Goal: Information Seeking & Learning: Learn about a topic

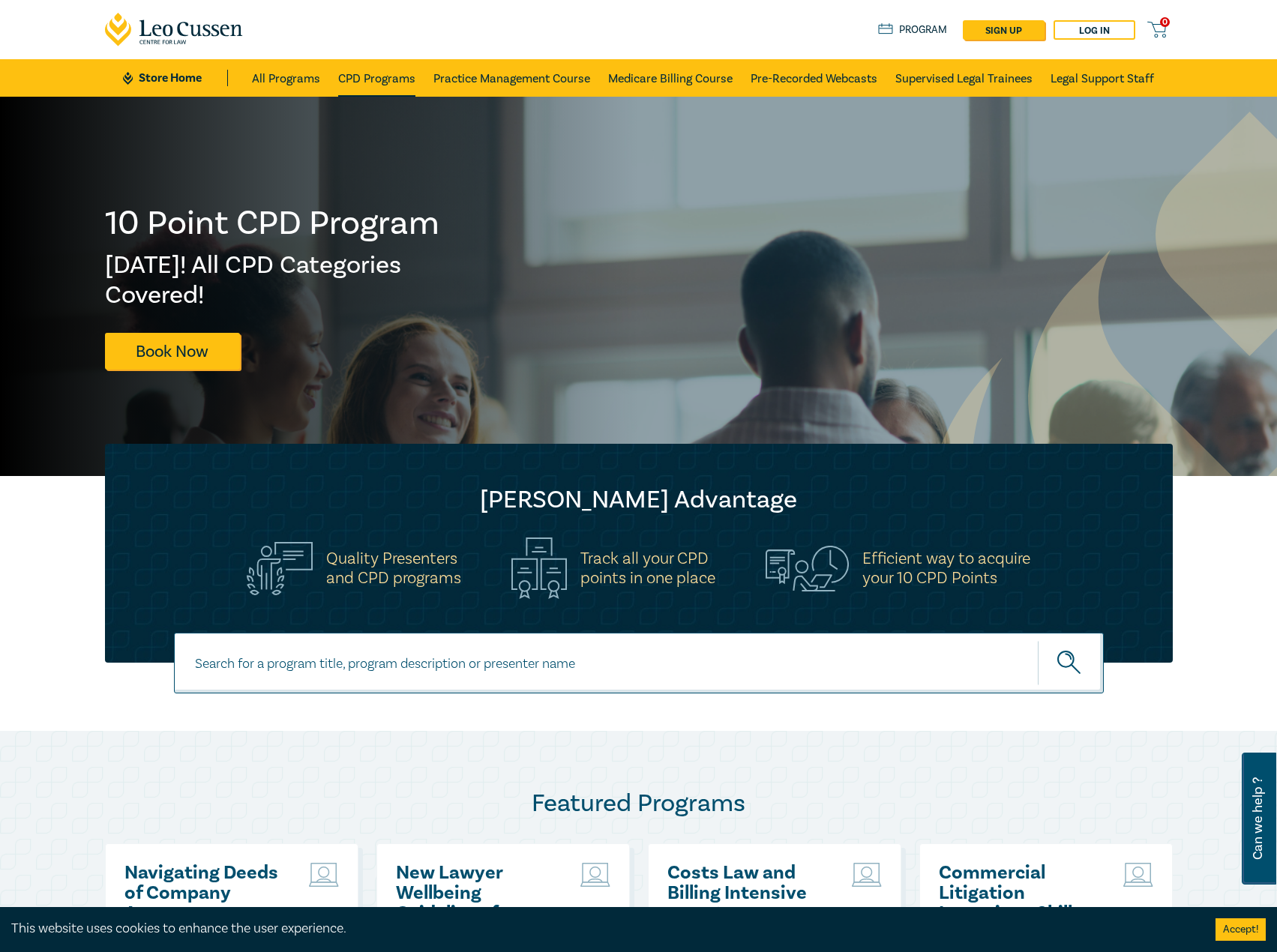
click at [403, 79] on link "CPD Programs" at bounding box center [376, 78] width 77 height 38
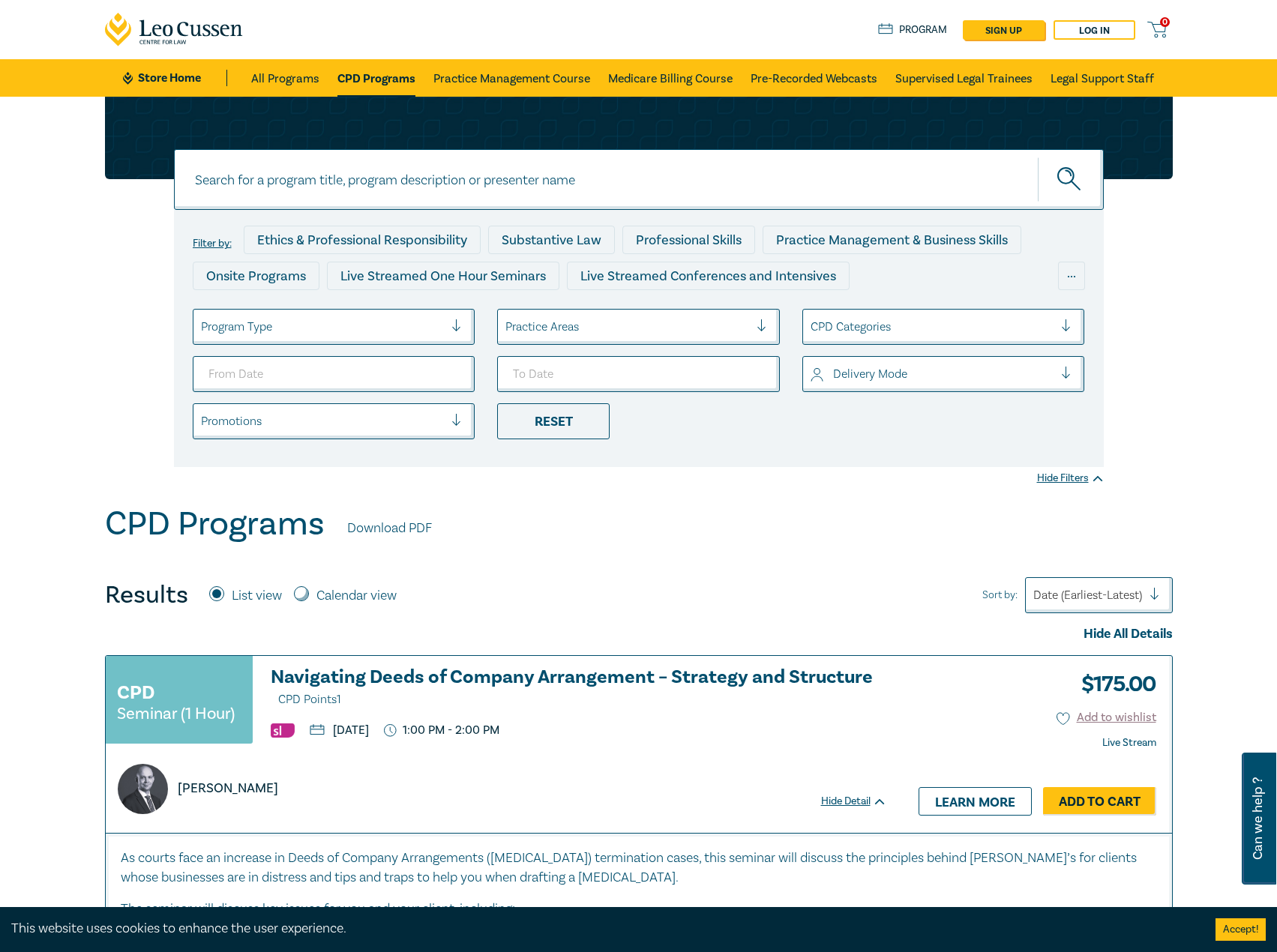
click at [576, 194] on input at bounding box center [639, 180] width 930 height 61
type input "10 cpd"
click at [1038, 156] on button "submit" at bounding box center [1071, 179] width 66 height 46
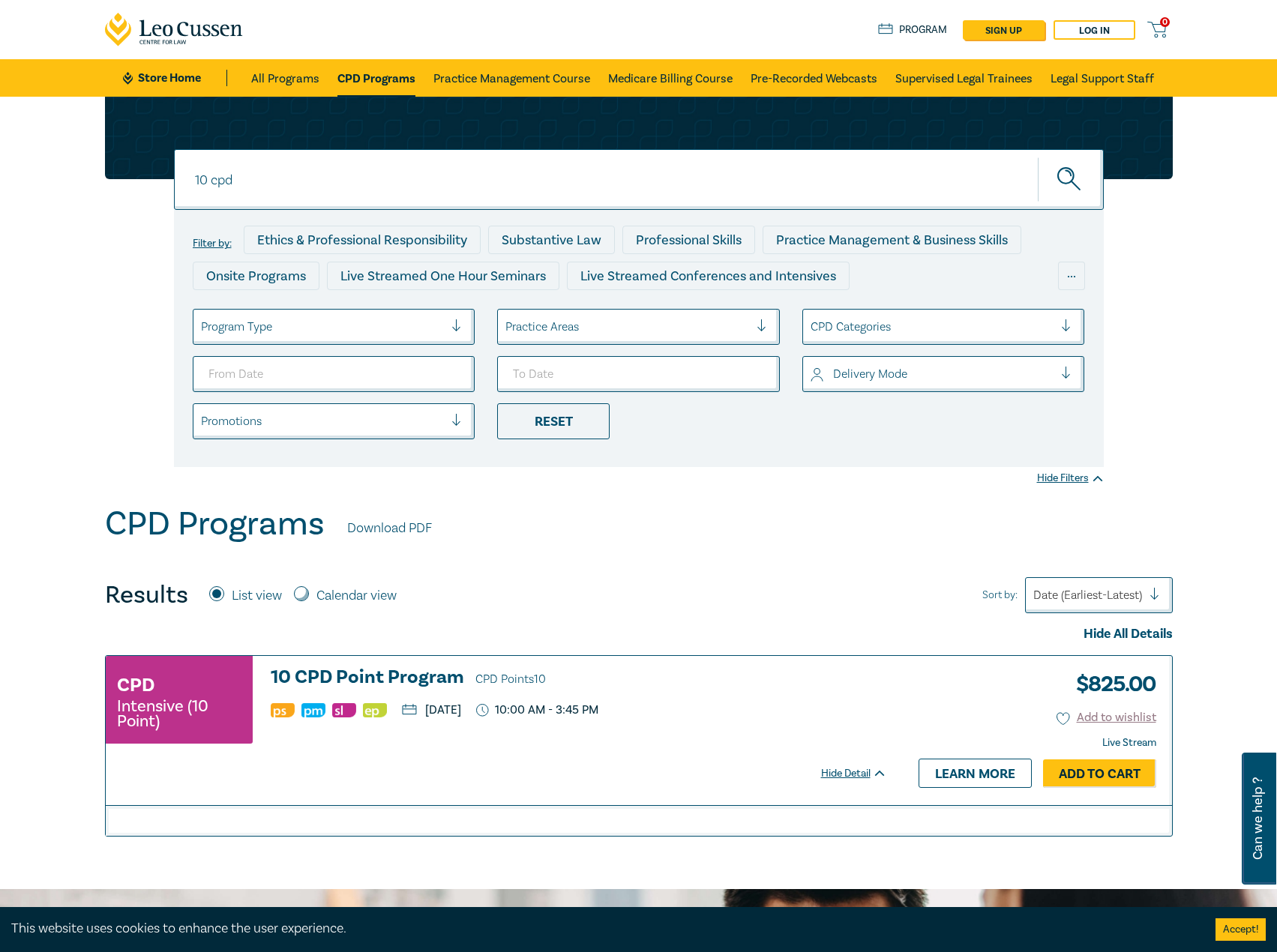
click at [369, 599] on label "Calendar view" at bounding box center [357, 596] width 80 height 20
click at [309, 599] on input "Calendar view" at bounding box center [301, 594] width 15 height 15
radio input "true"
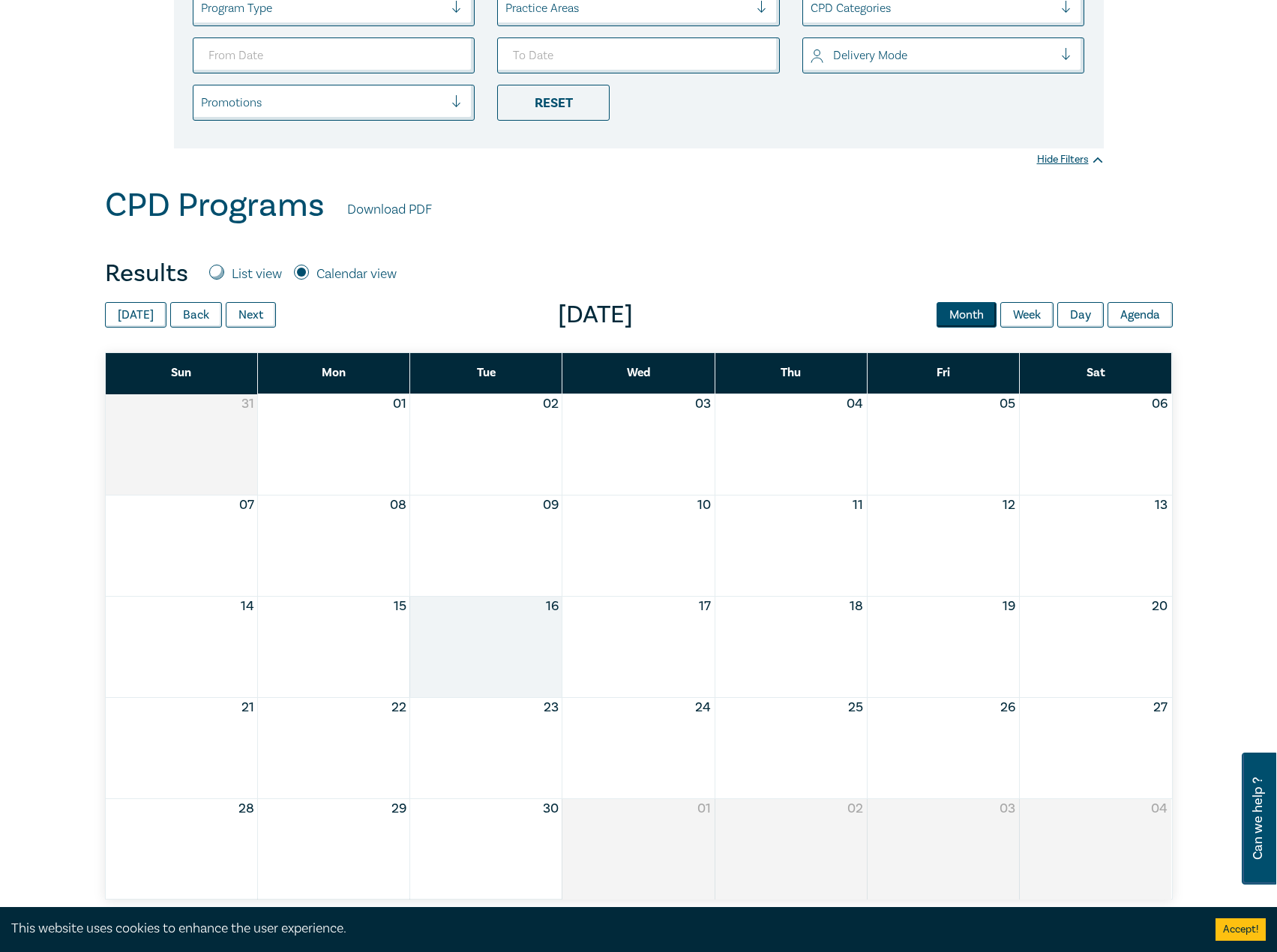
scroll to position [375, 0]
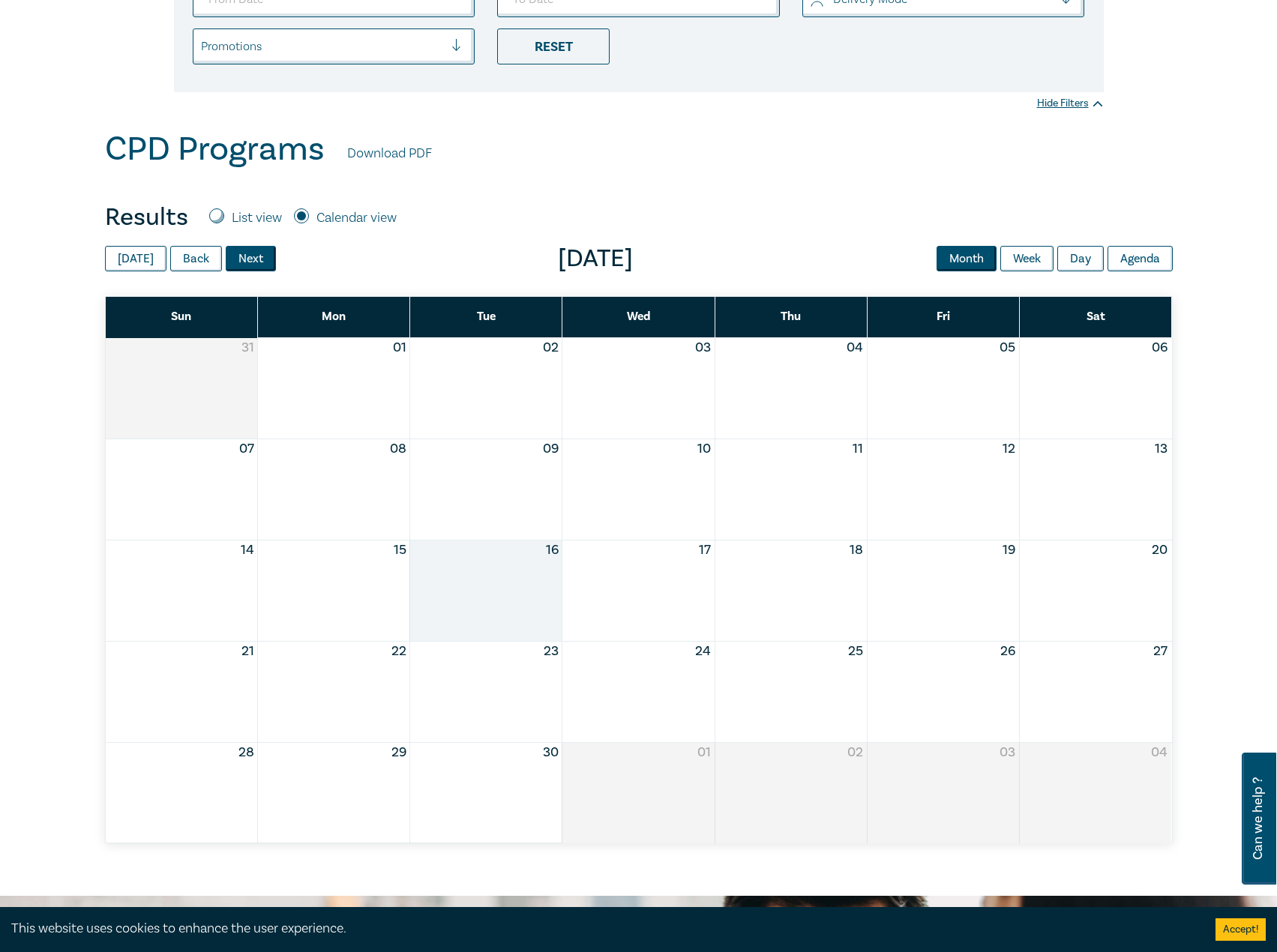
click at [236, 253] on button "Next" at bounding box center [250, 258] width 50 height 26
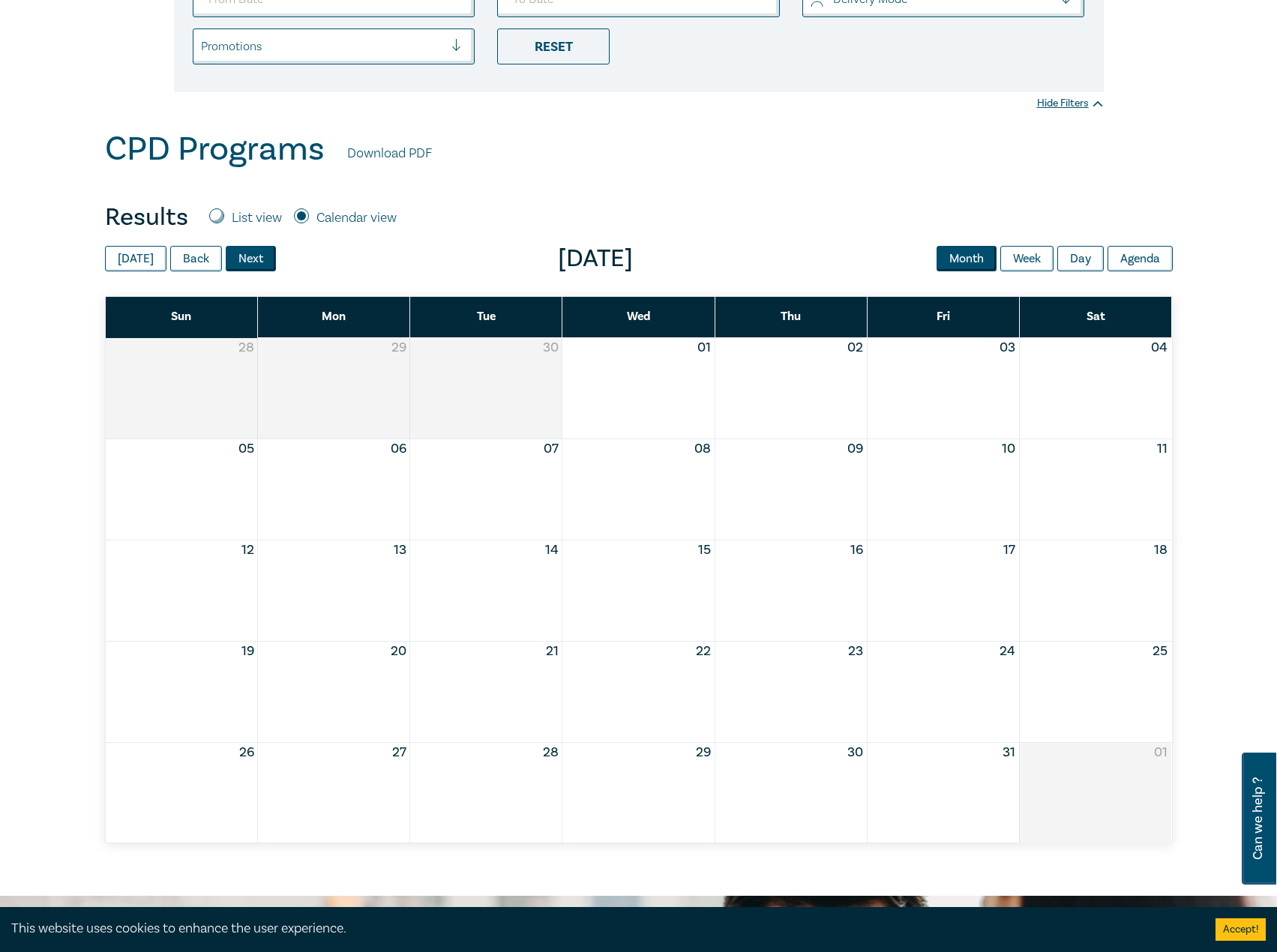
click at [236, 253] on button "Next" at bounding box center [250, 258] width 50 height 26
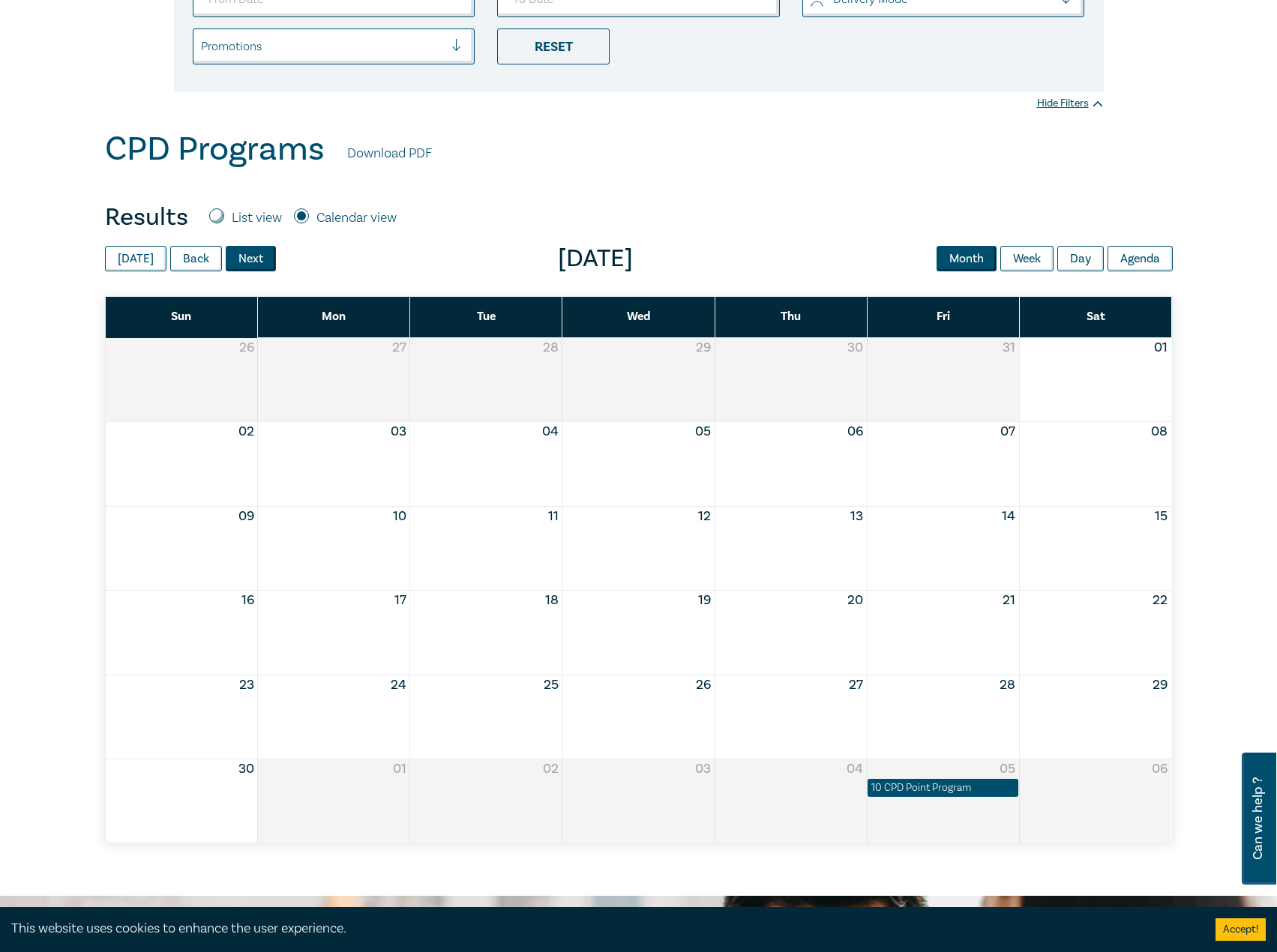
click at [236, 253] on button "Next" at bounding box center [250, 258] width 50 height 26
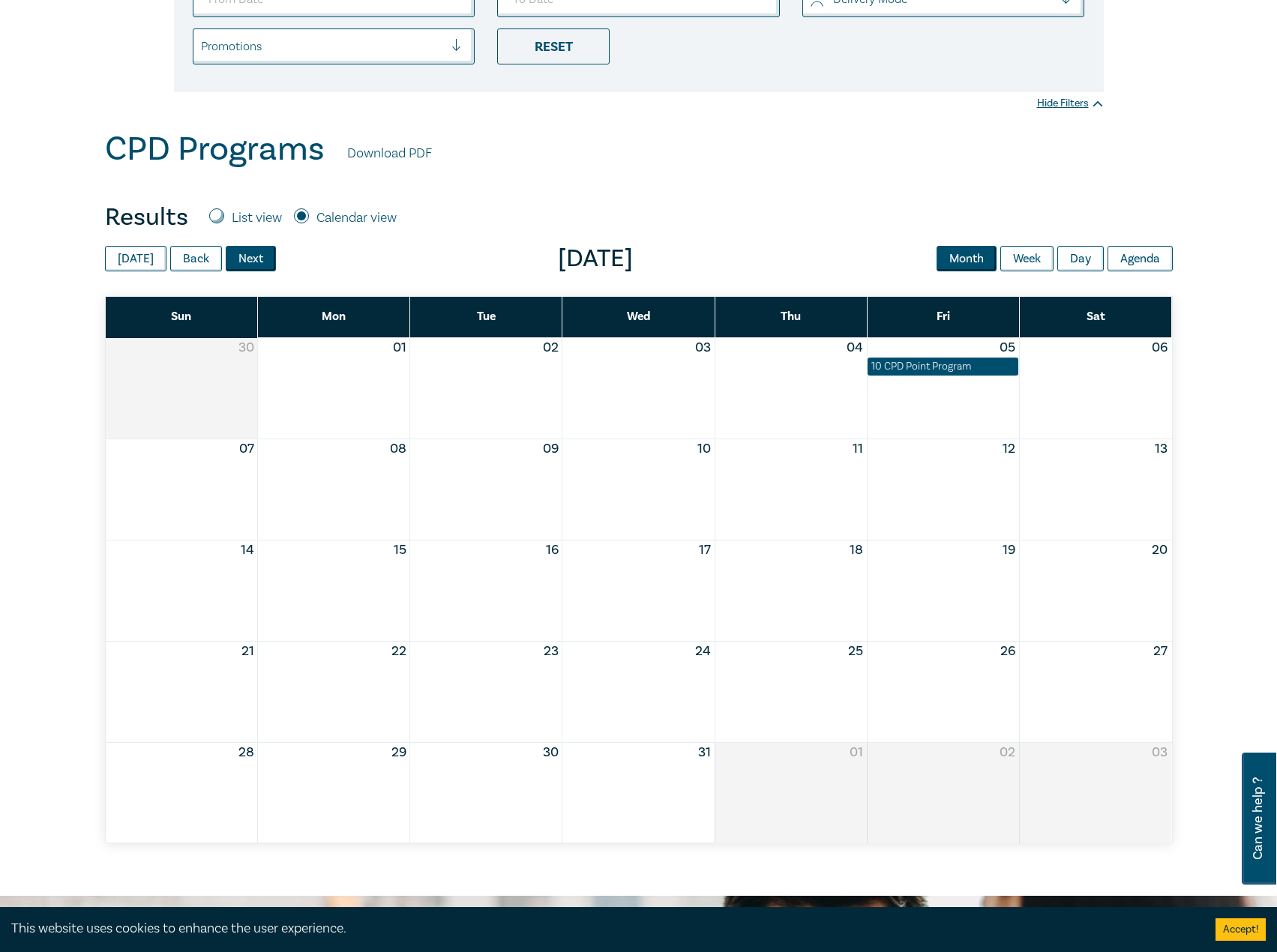
click at [236, 253] on button "Next" at bounding box center [250, 258] width 50 height 26
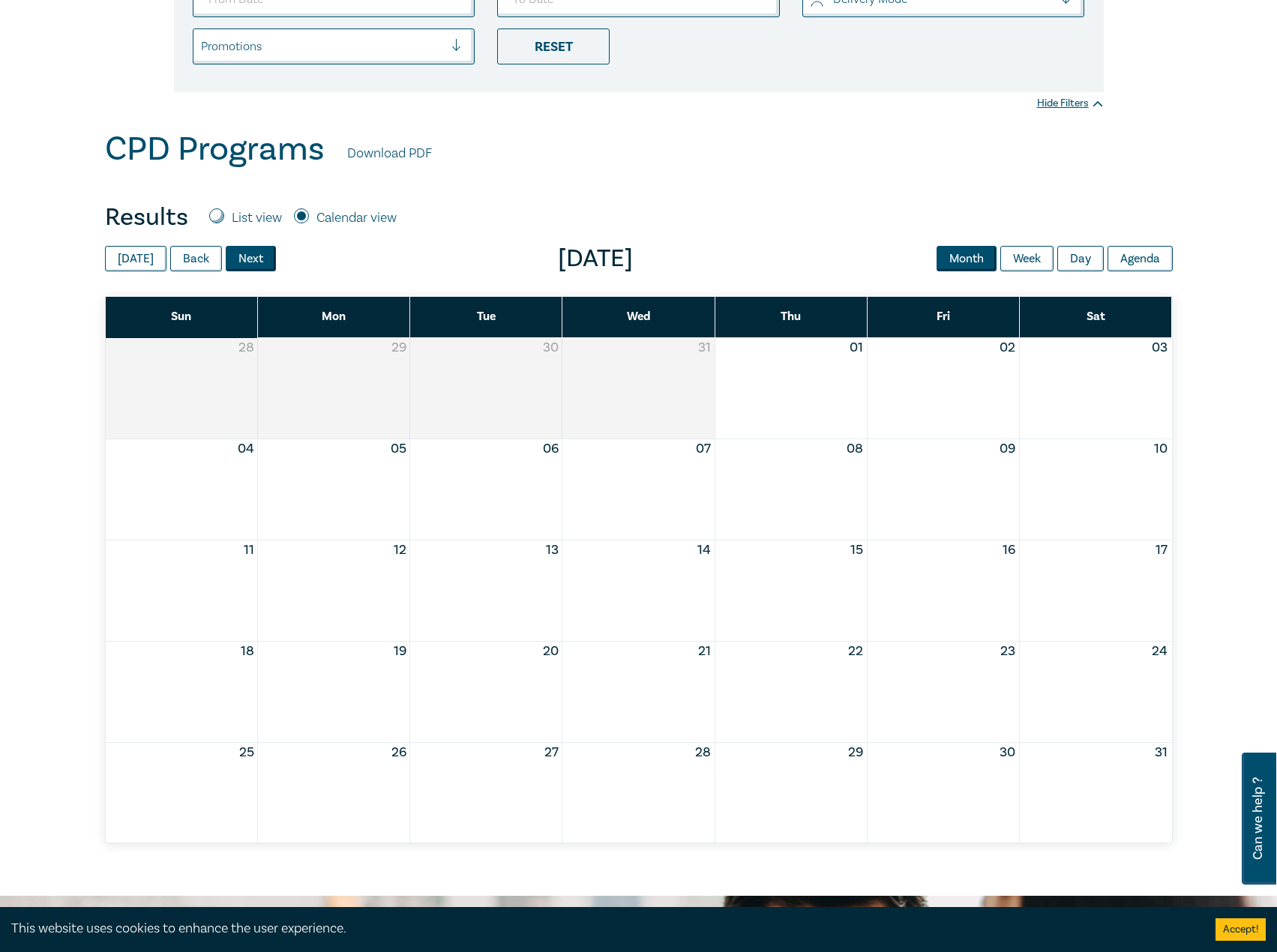
click at [236, 253] on button "Next" at bounding box center [250, 258] width 50 height 26
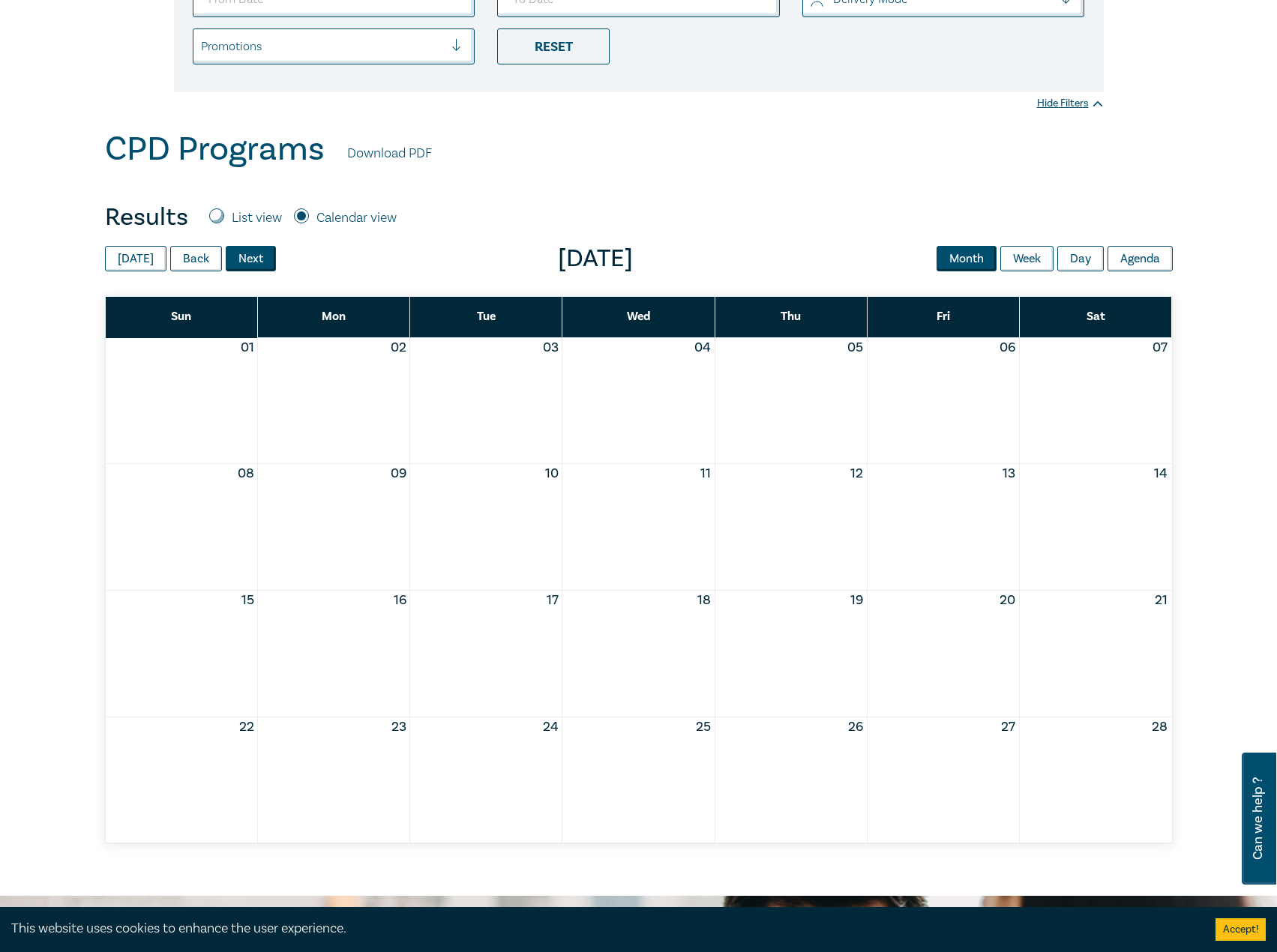
click at [236, 253] on button "Next" at bounding box center [250, 258] width 50 height 26
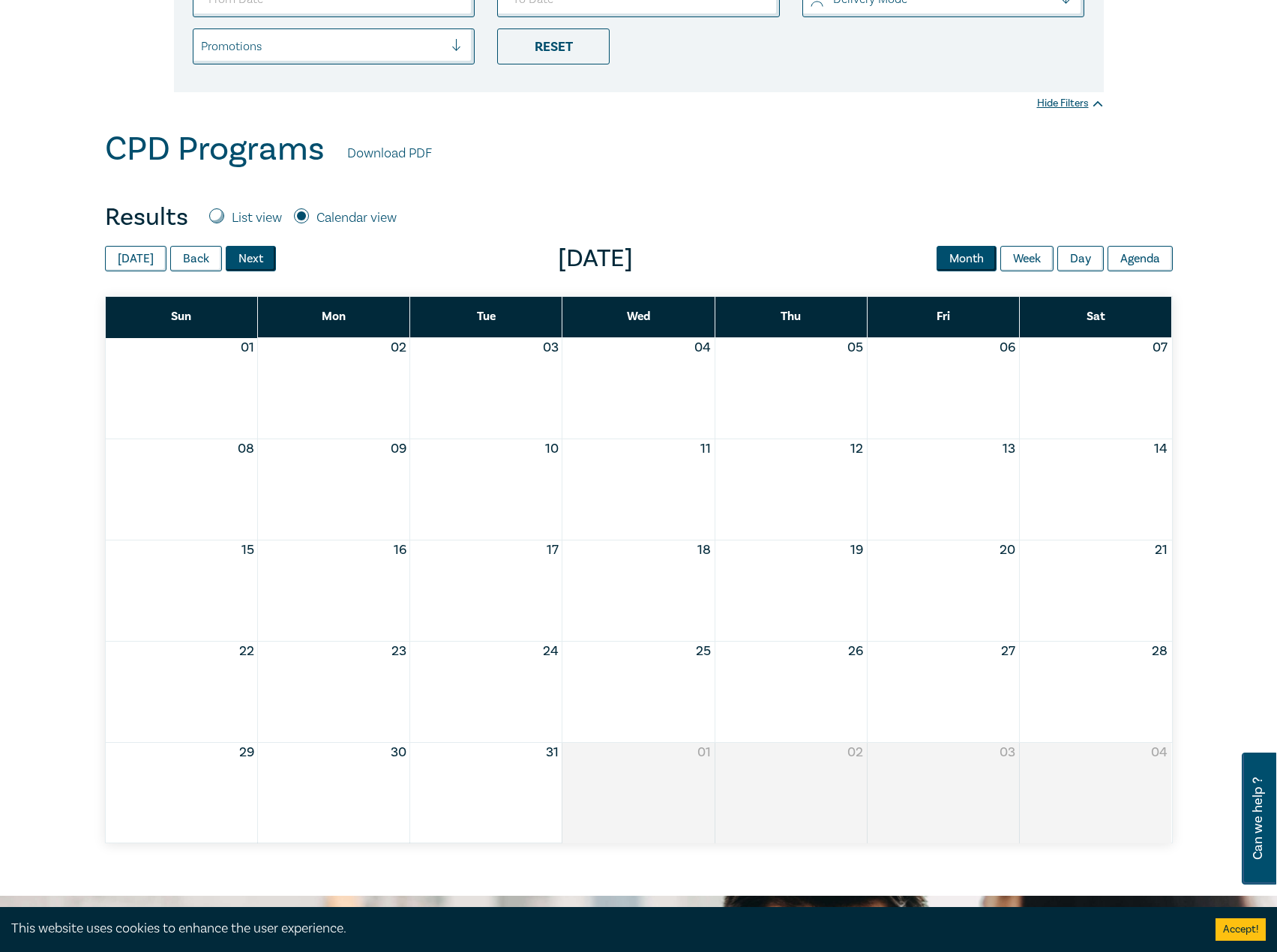
click at [236, 253] on button "Next" at bounding box center [250, 258] width 50 height 26
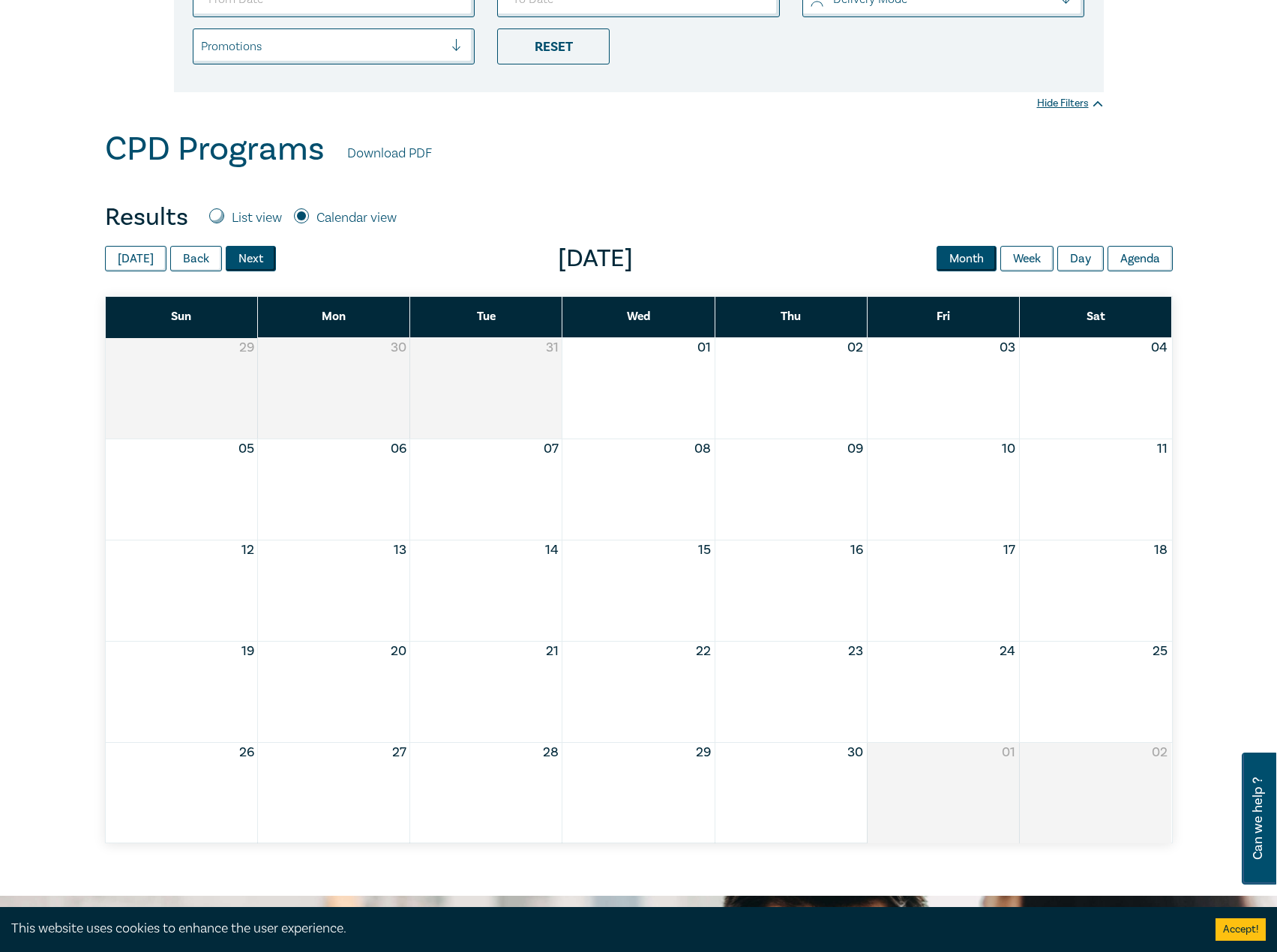
click at [236, 253] on button "Next" at bounding box center [250, 258] width 50 height 26
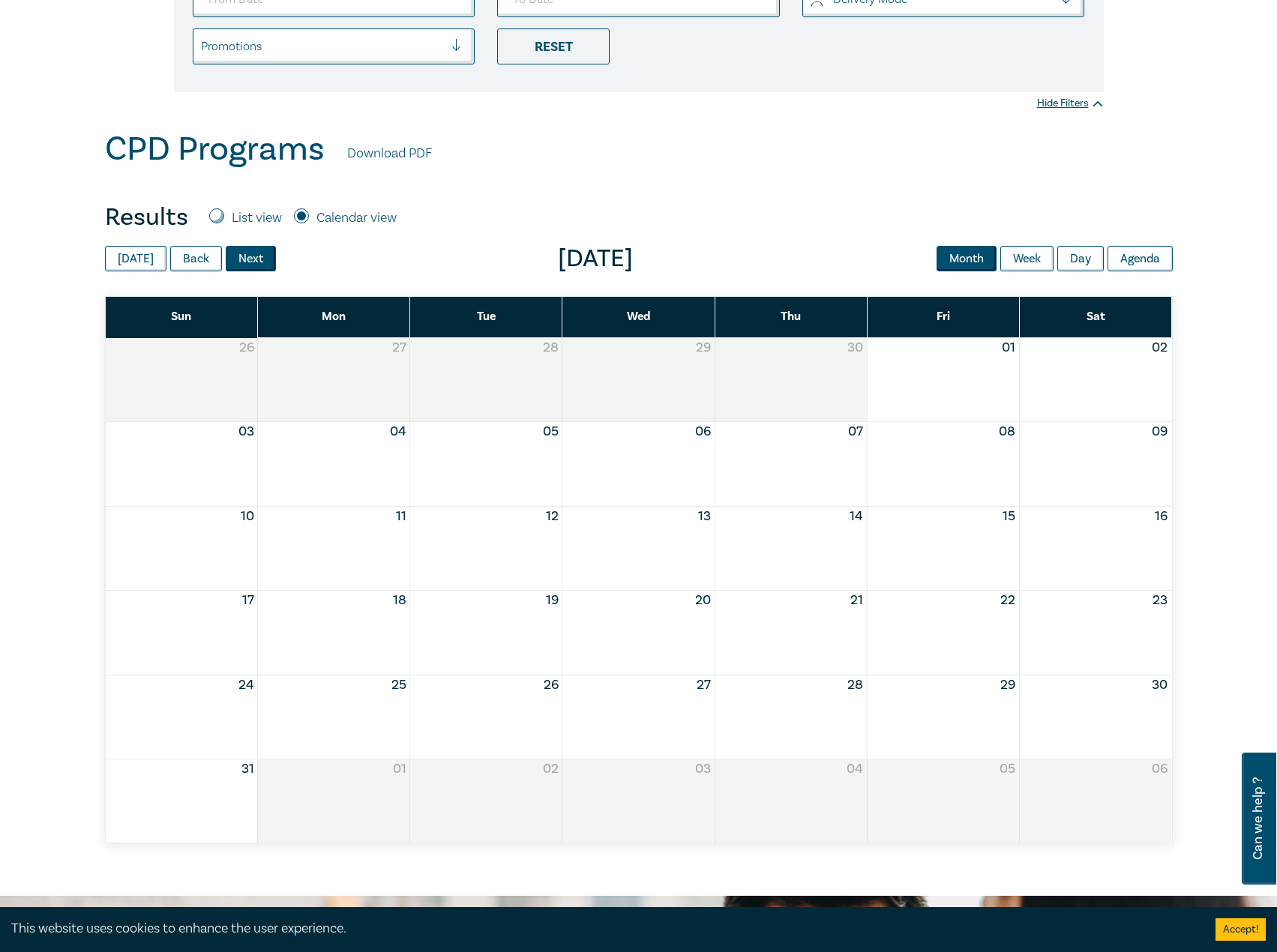
click at [236, 253] on button "Next" at bounding box center [250, 258] width 50 height 26
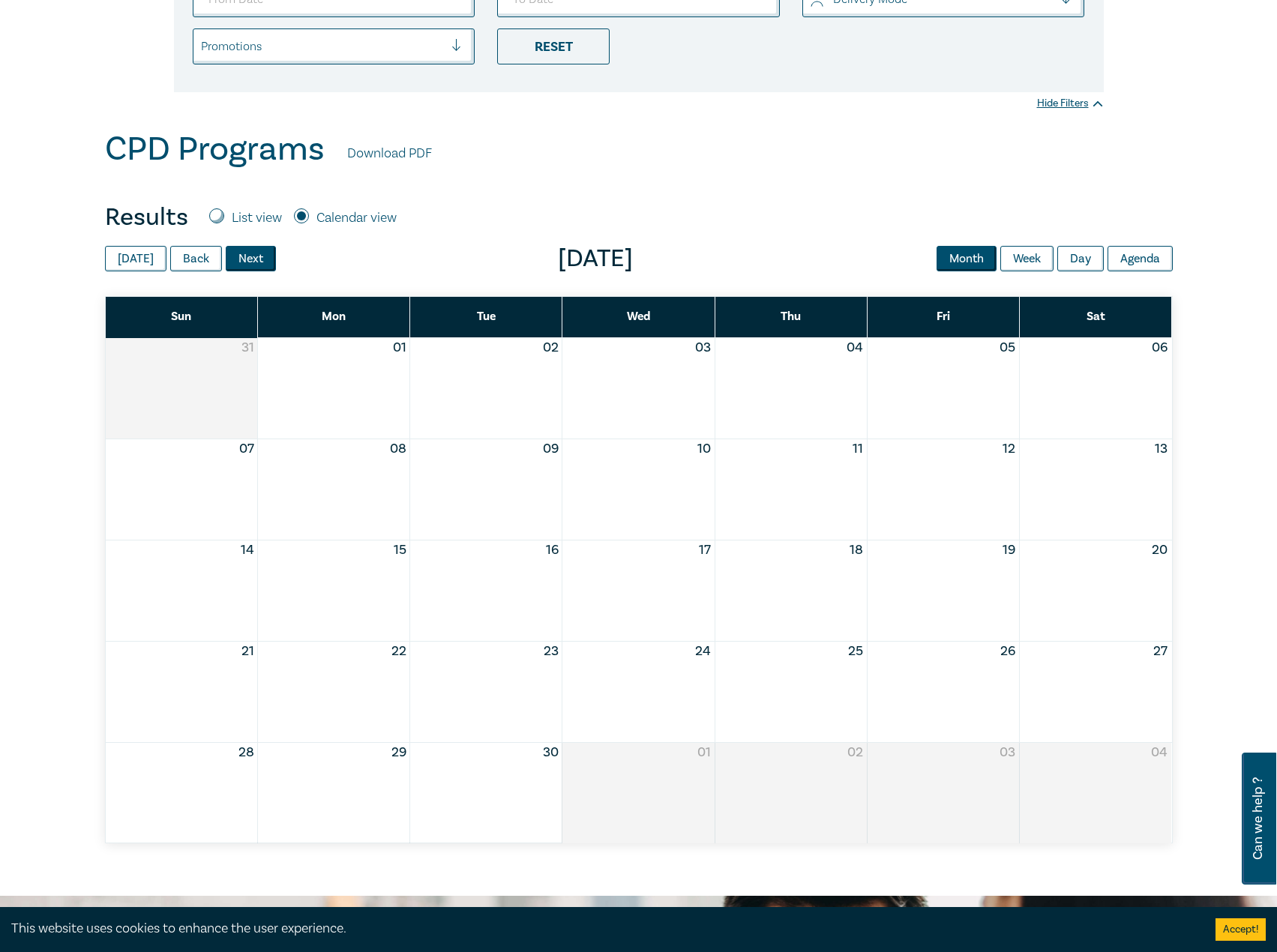
click at [236, 253] on button "Next" at bounding box center [250, 258] width 50 height 26
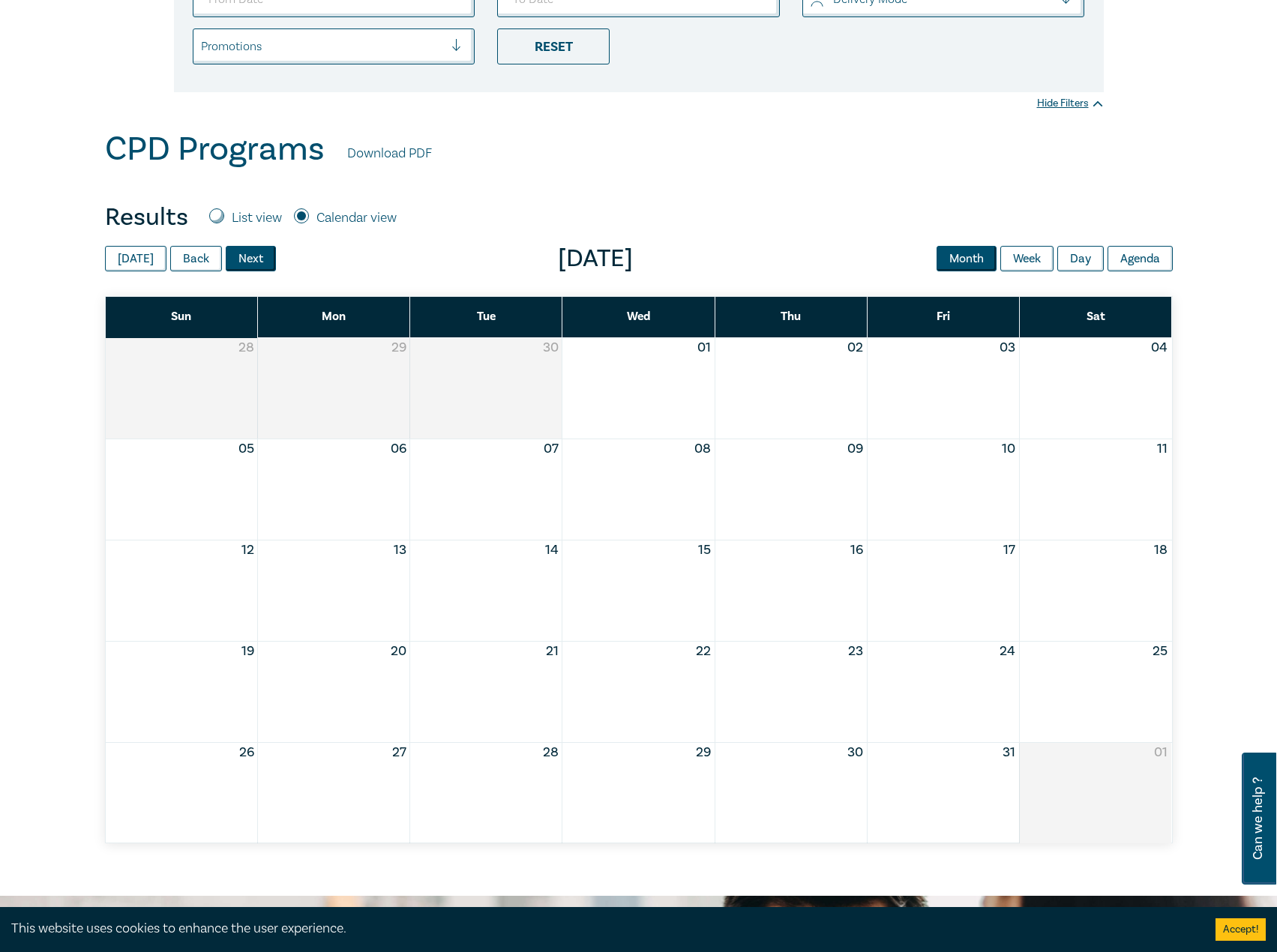
click at [236, 253] on button "Next" at bounding box center [250, 258] width 50 height 26
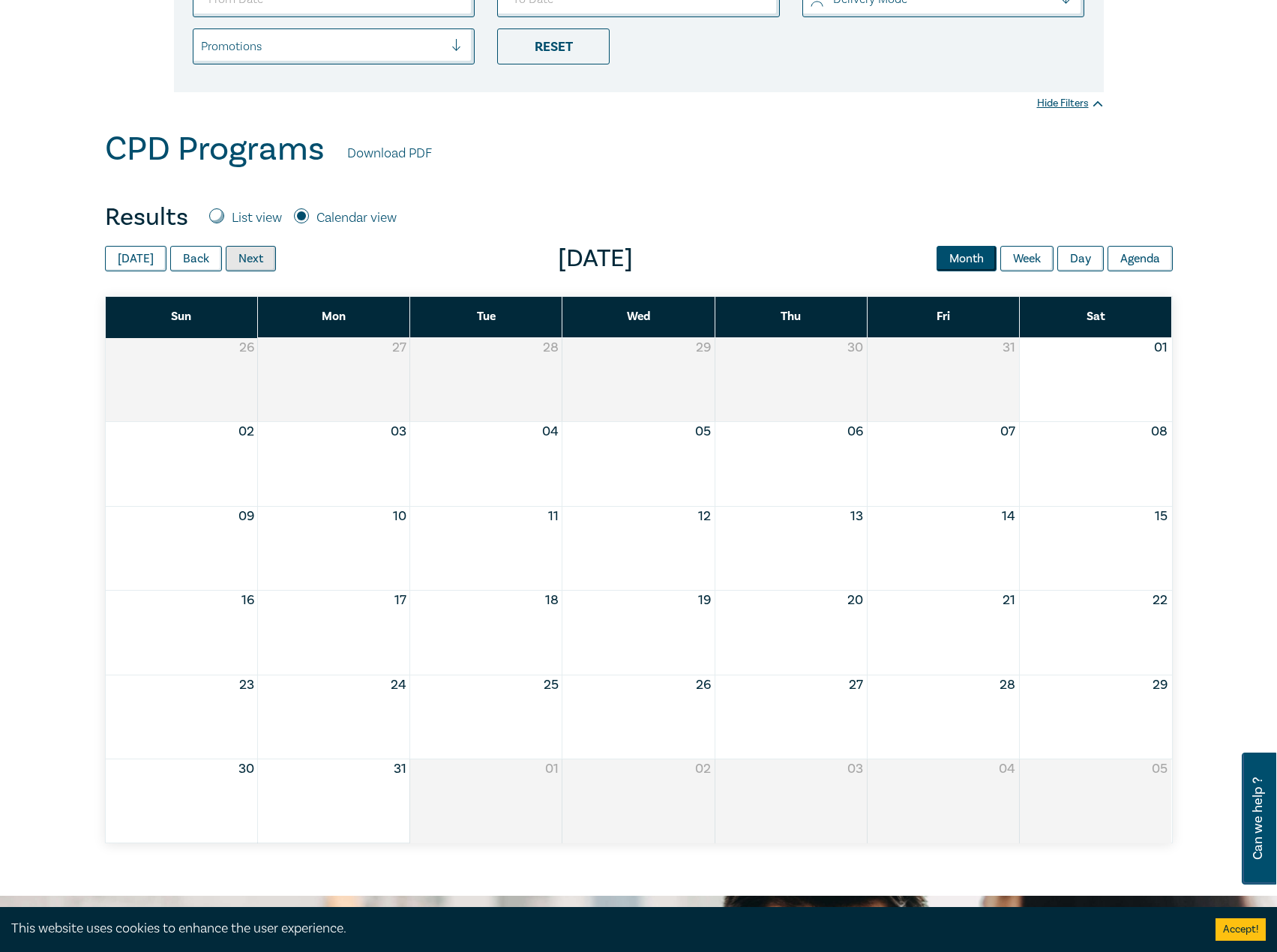
scroll to position [0, 0]
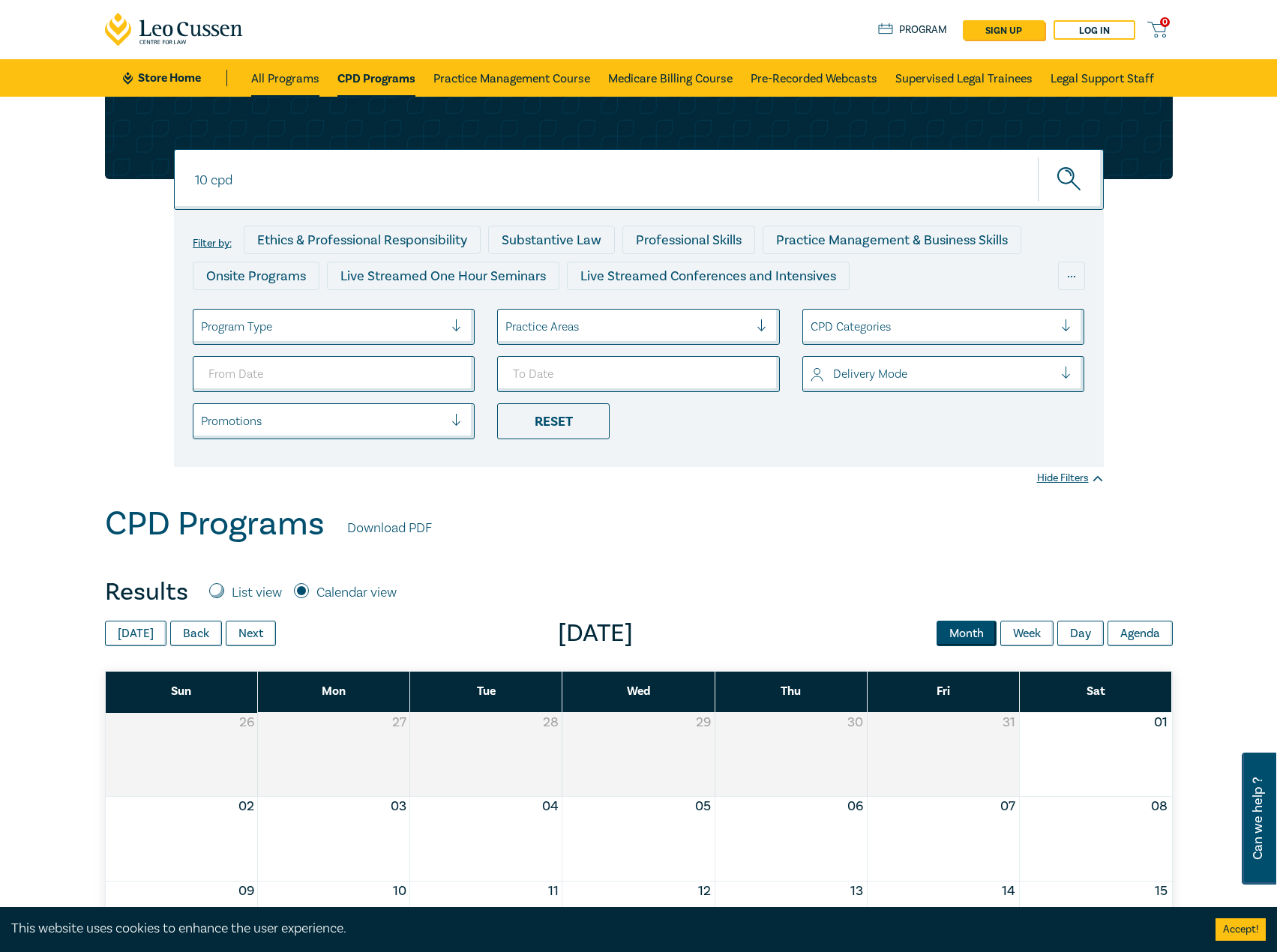
click at [273, 73] on link "All Programs" at bounding box center [285, 78] width 68 height 38
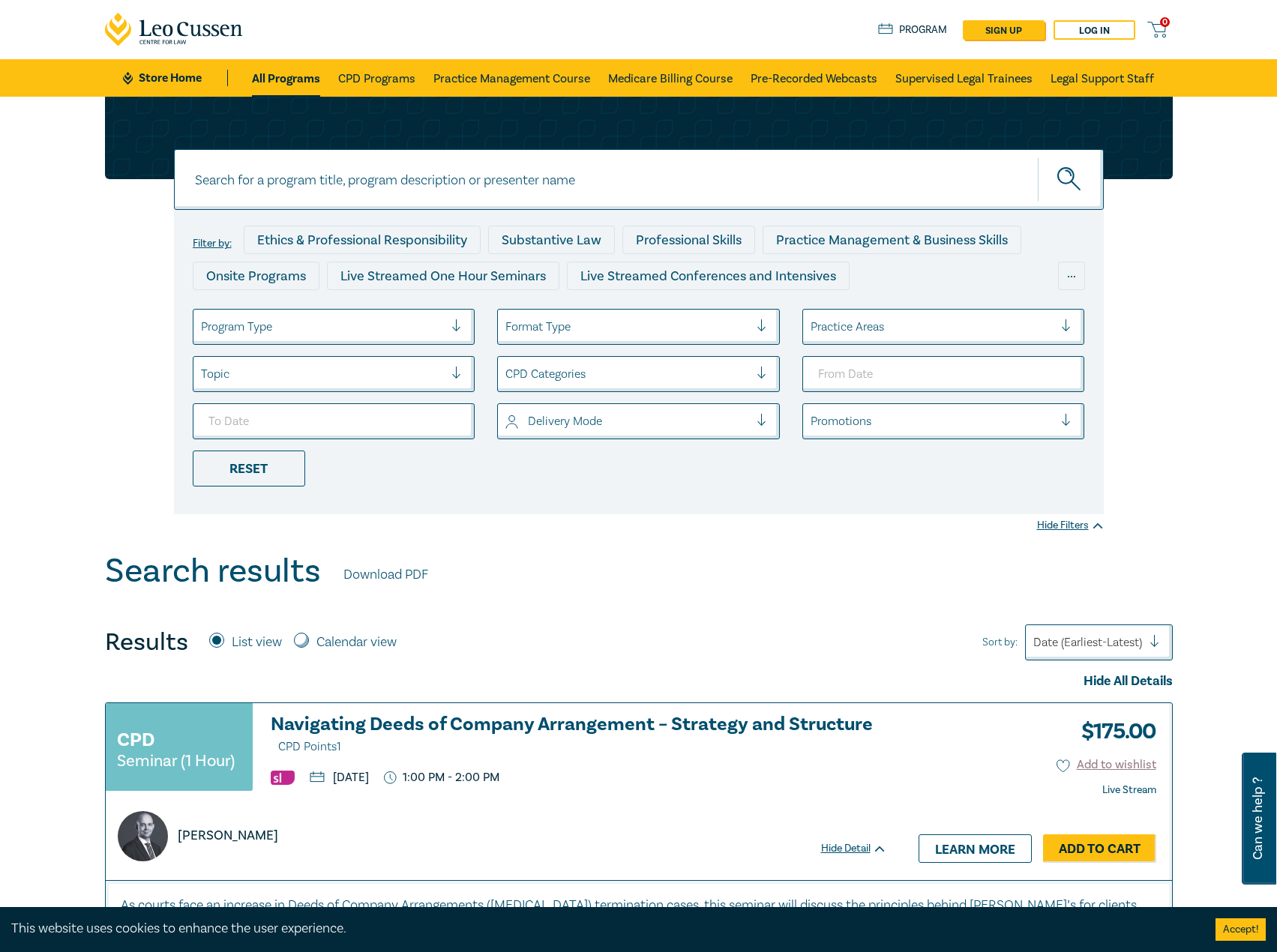
click at [367, 652] on label "Calendar view" at bounding box center [357, 643] width 80 height 20
click at [309, 647] on input "Calendar view" at bounding box center [301, 640] width 15 height 15
radio input "true"
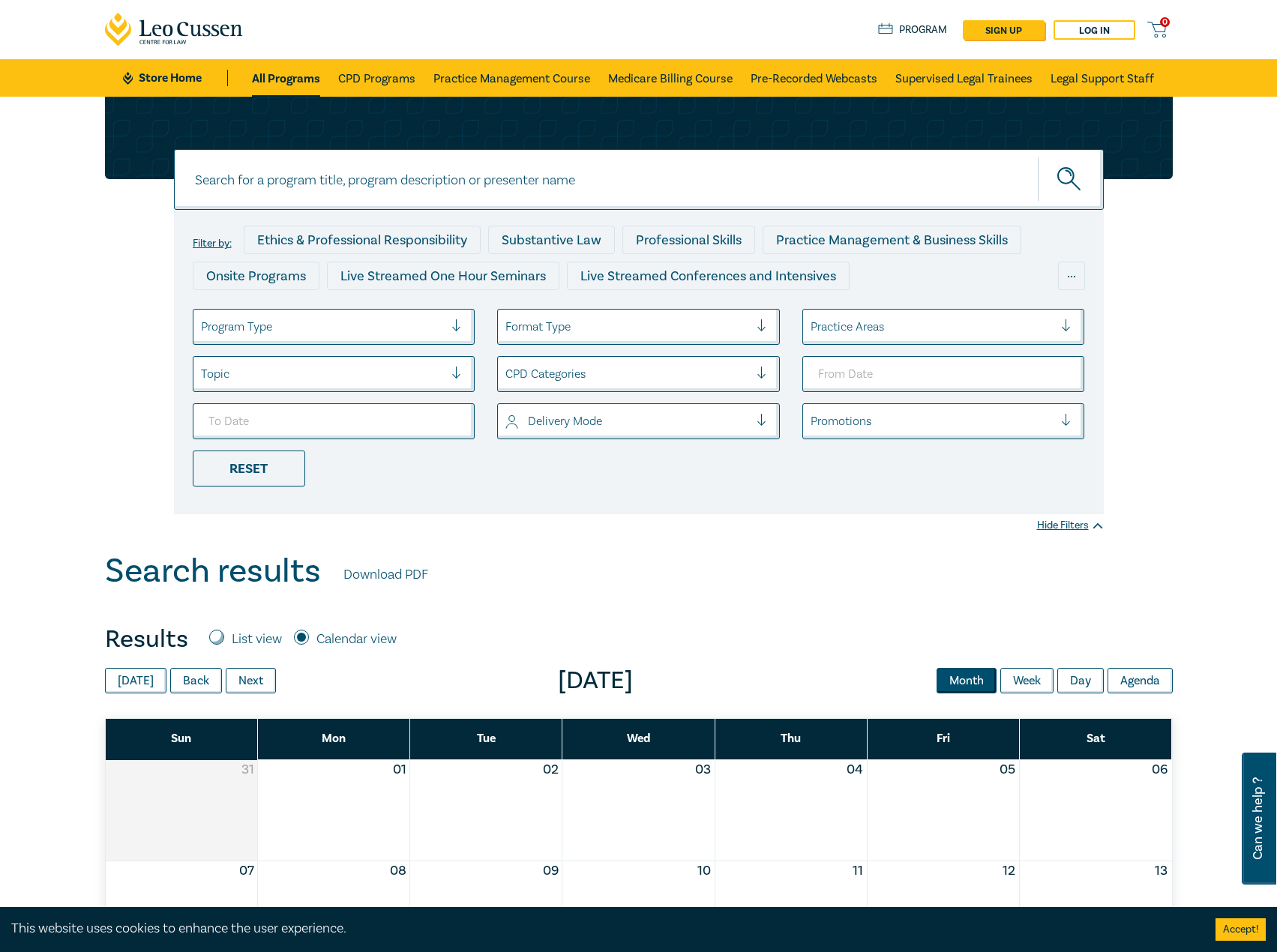
click at [372, 641] on label "Calendar view" at bounding box center [357, 639] width 80 height 20
click at [309, 641] on input "Calendar view" at bounding box center [301, 636] width 15 height 15
drag, startPoint x: 293, startPoint y: 673, endPoint x: 240, endPoint y: 668, distance: 53.2
click at [285, 670] on span "[DATE]" at bounding box center [596, 681] width 639 height 30
click at [240, 668] on button "Next" at bounding box center [250, 680] width 50 height 26
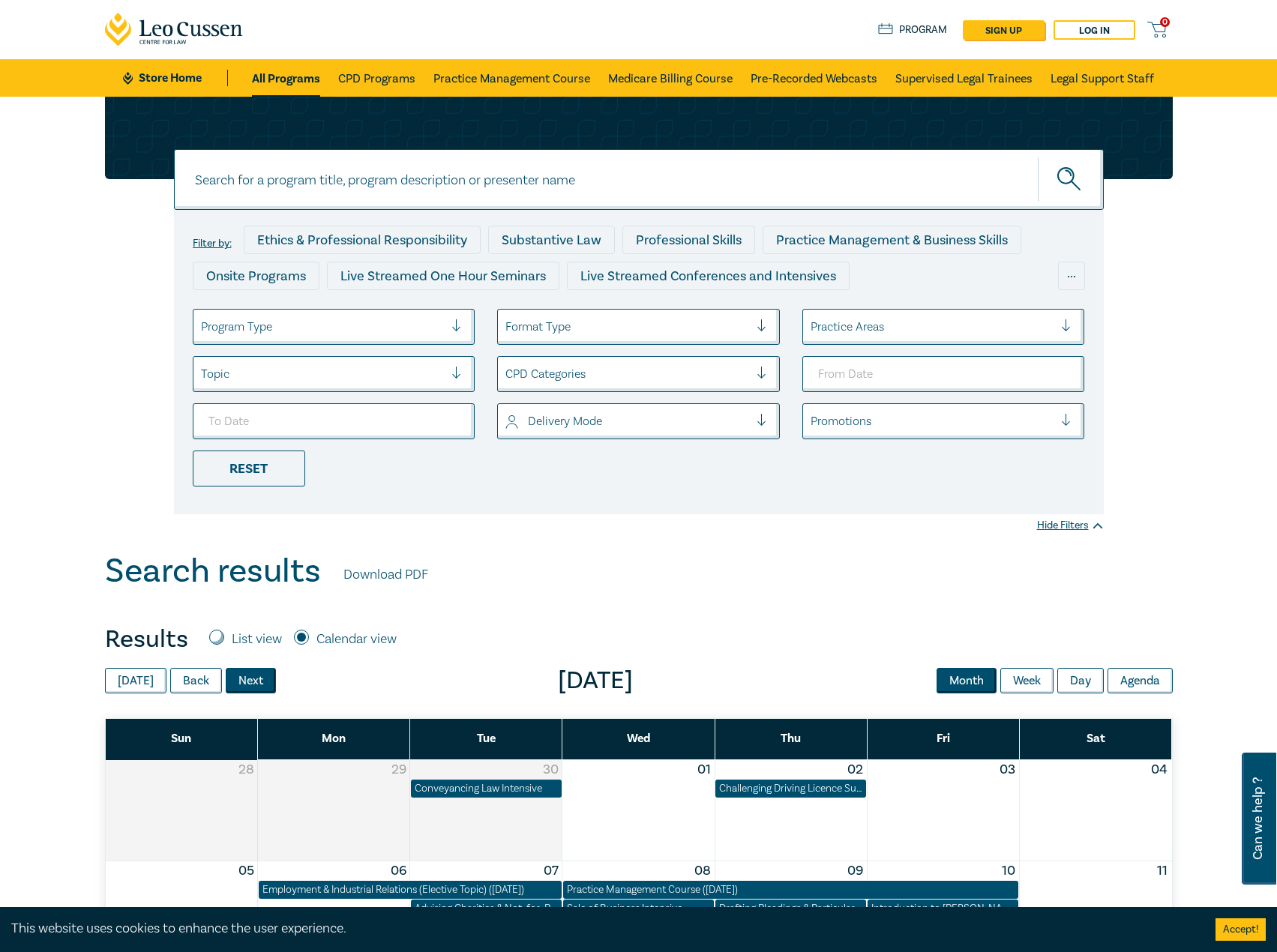
click at [249, 676] on button "Next" at bounding box center [250, 680] width 50 height 26
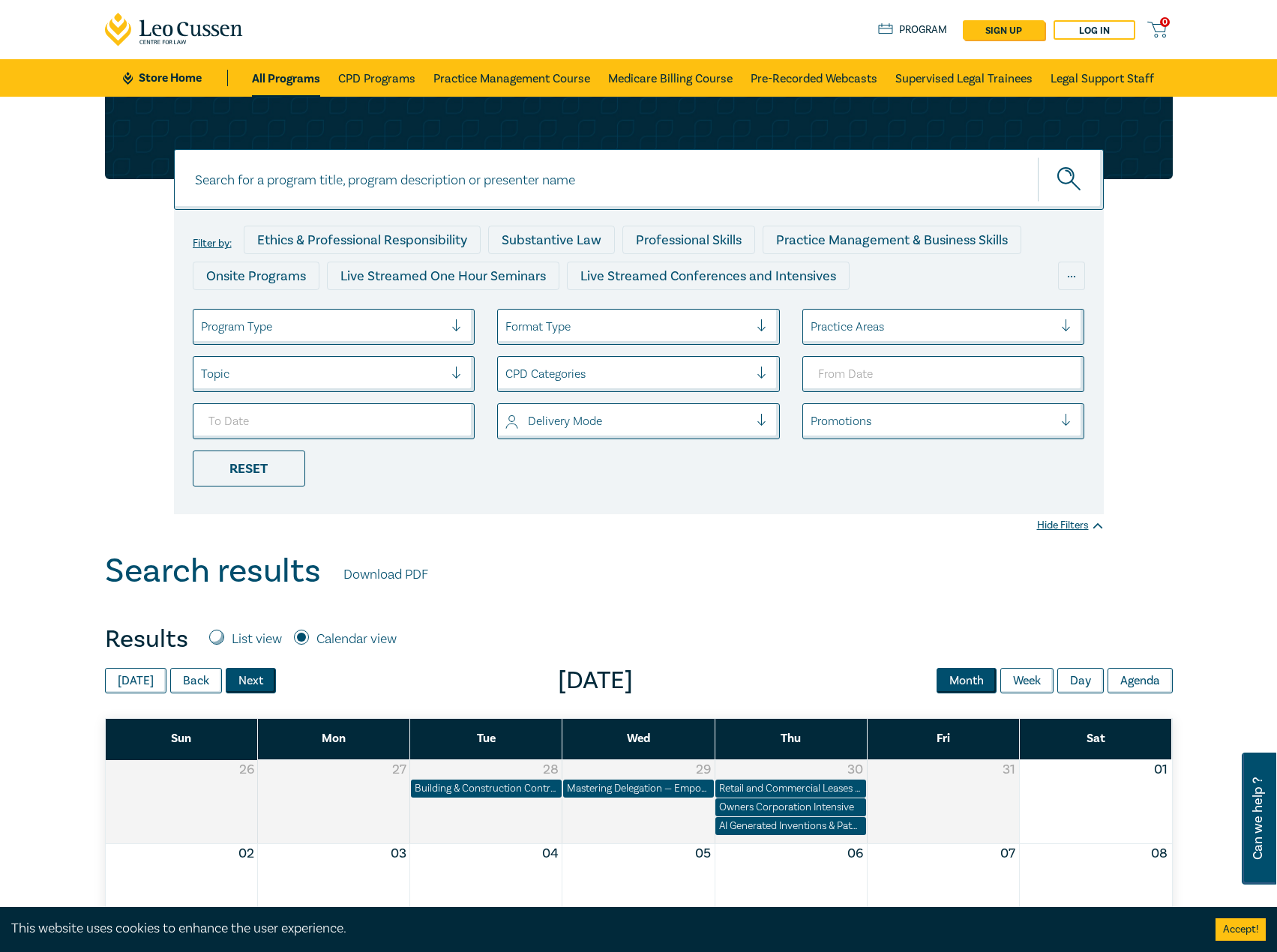
click at [249, 676] on button "Next" at bounding box center [250, 680] width 50 height 26
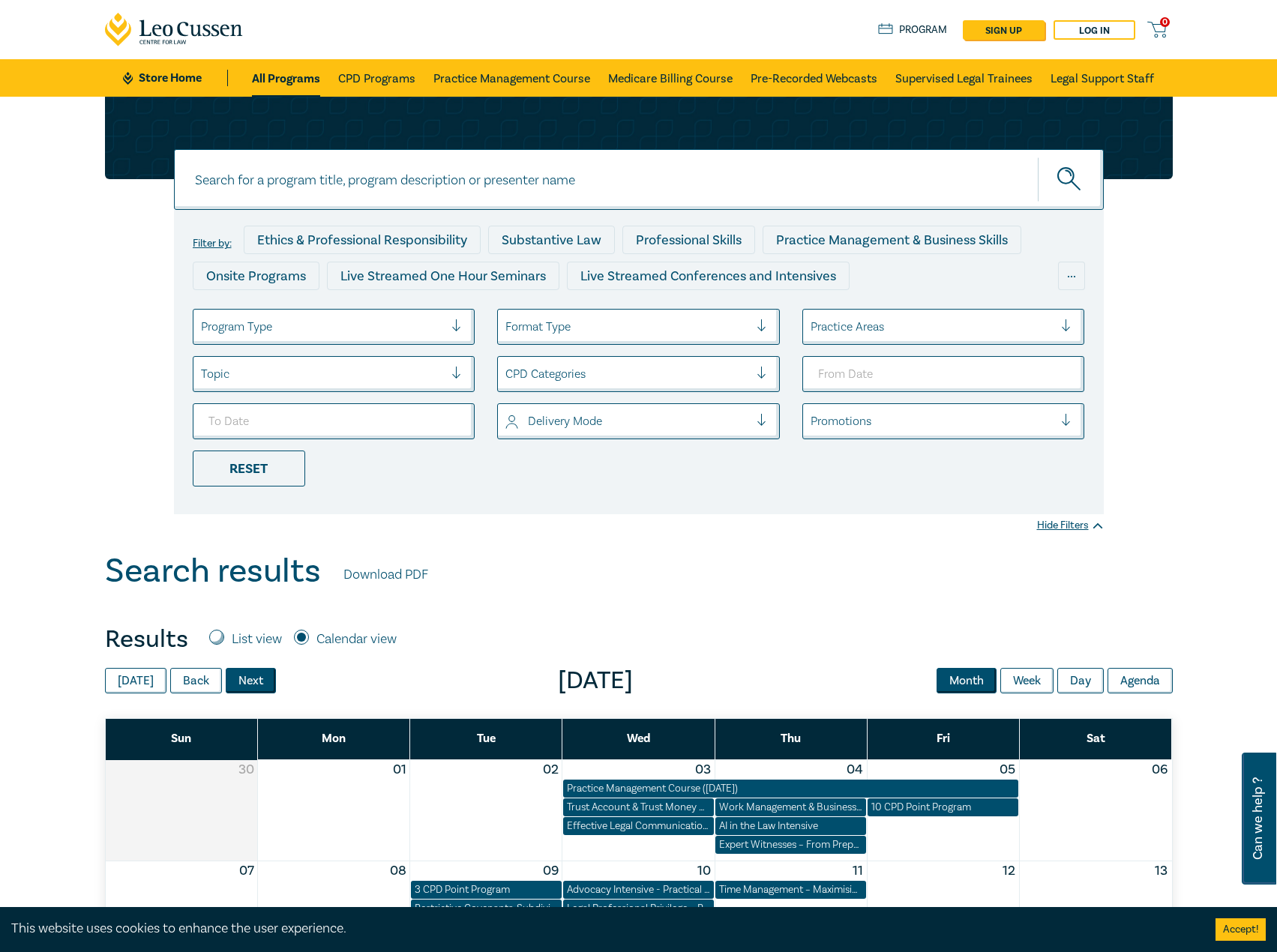
click at [249, 675] on button "Next" at bounding box center [250, 680] width 50 height 26
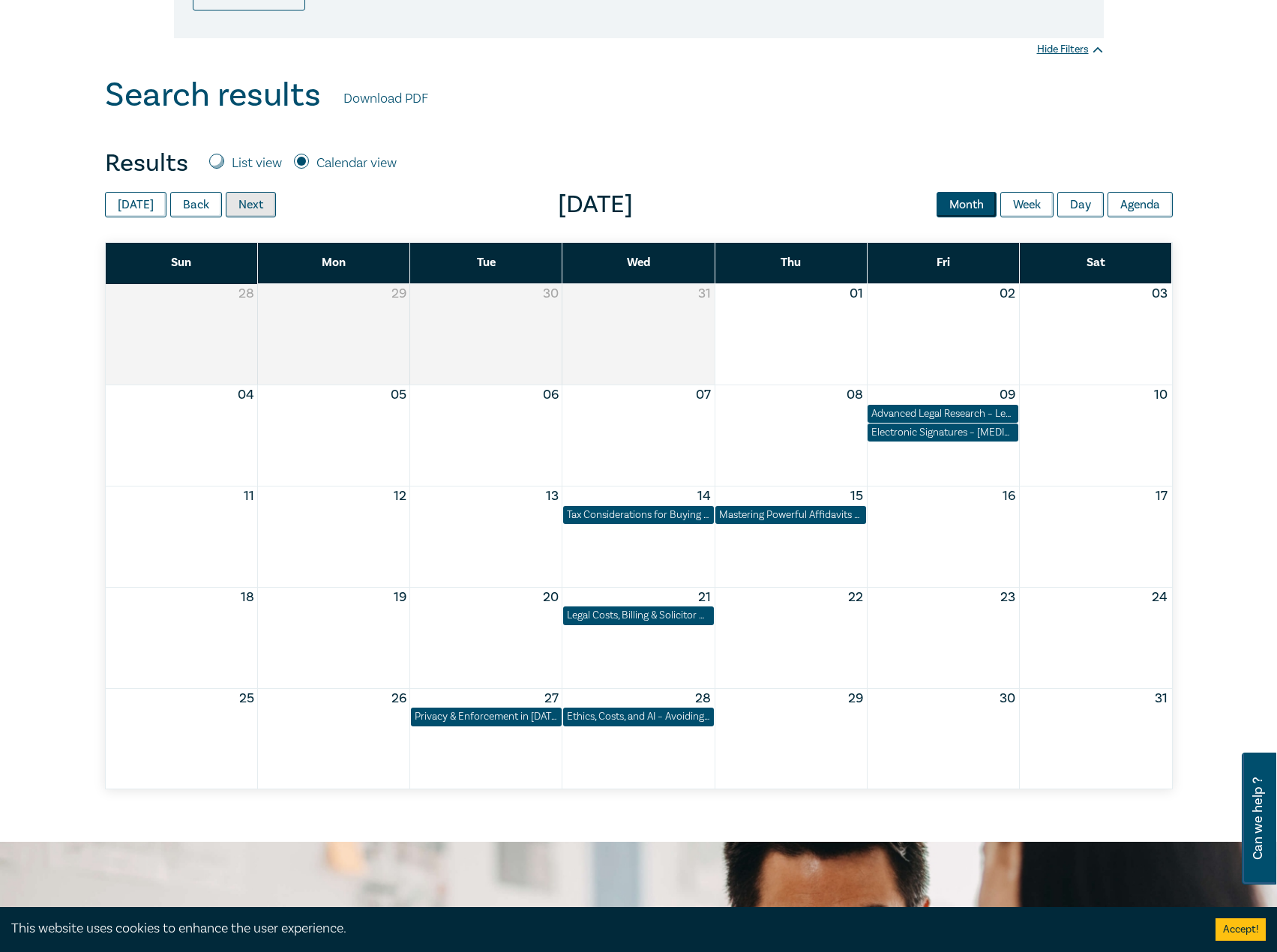
scroll to position [525, 0]
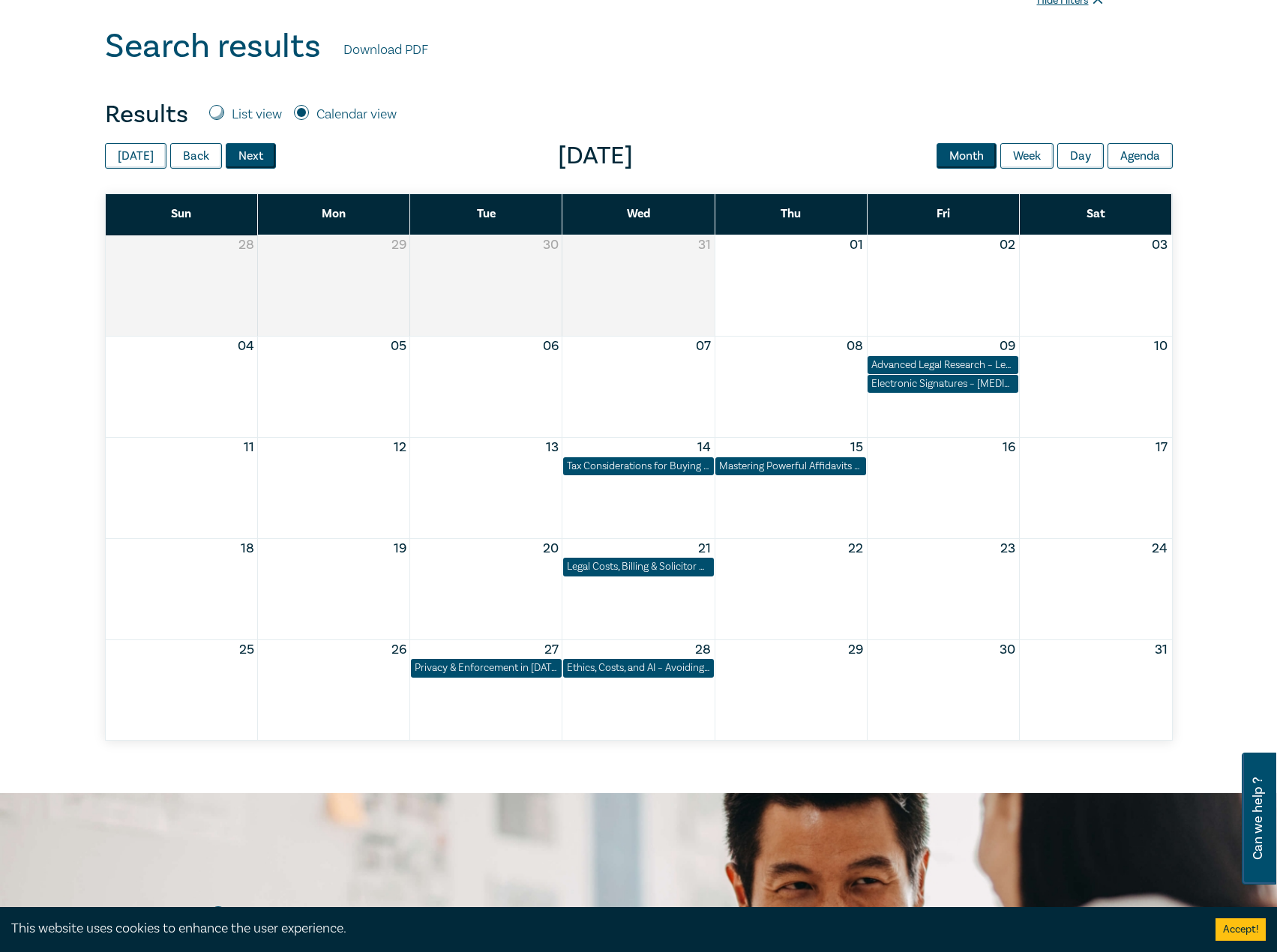
click at [260, 160] on button "Next" at bounding box center [250, 156] width 50 height 26
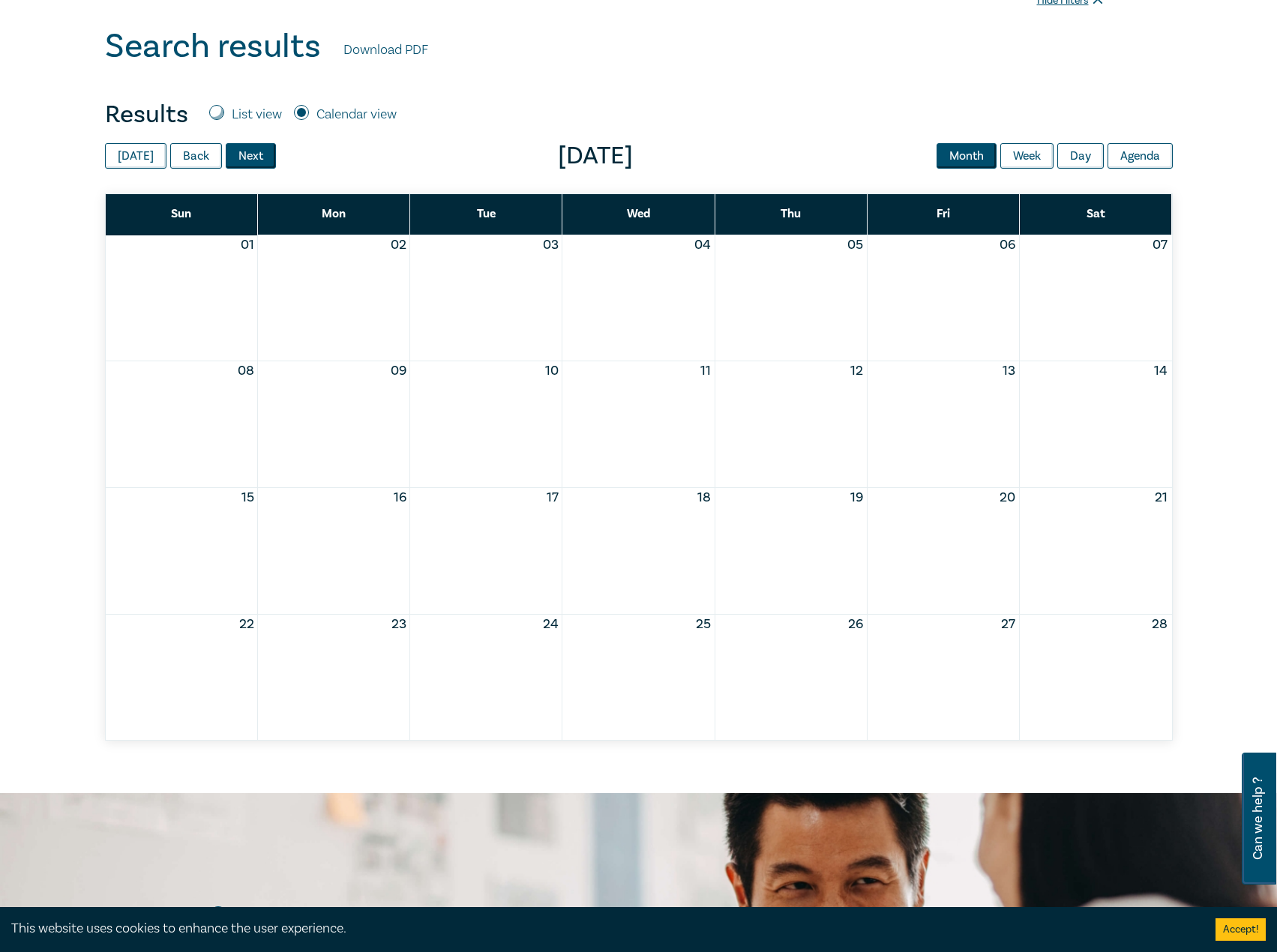
click at [260, 160] on button "Next" at bounding box center [250, 156] width 50 height 26
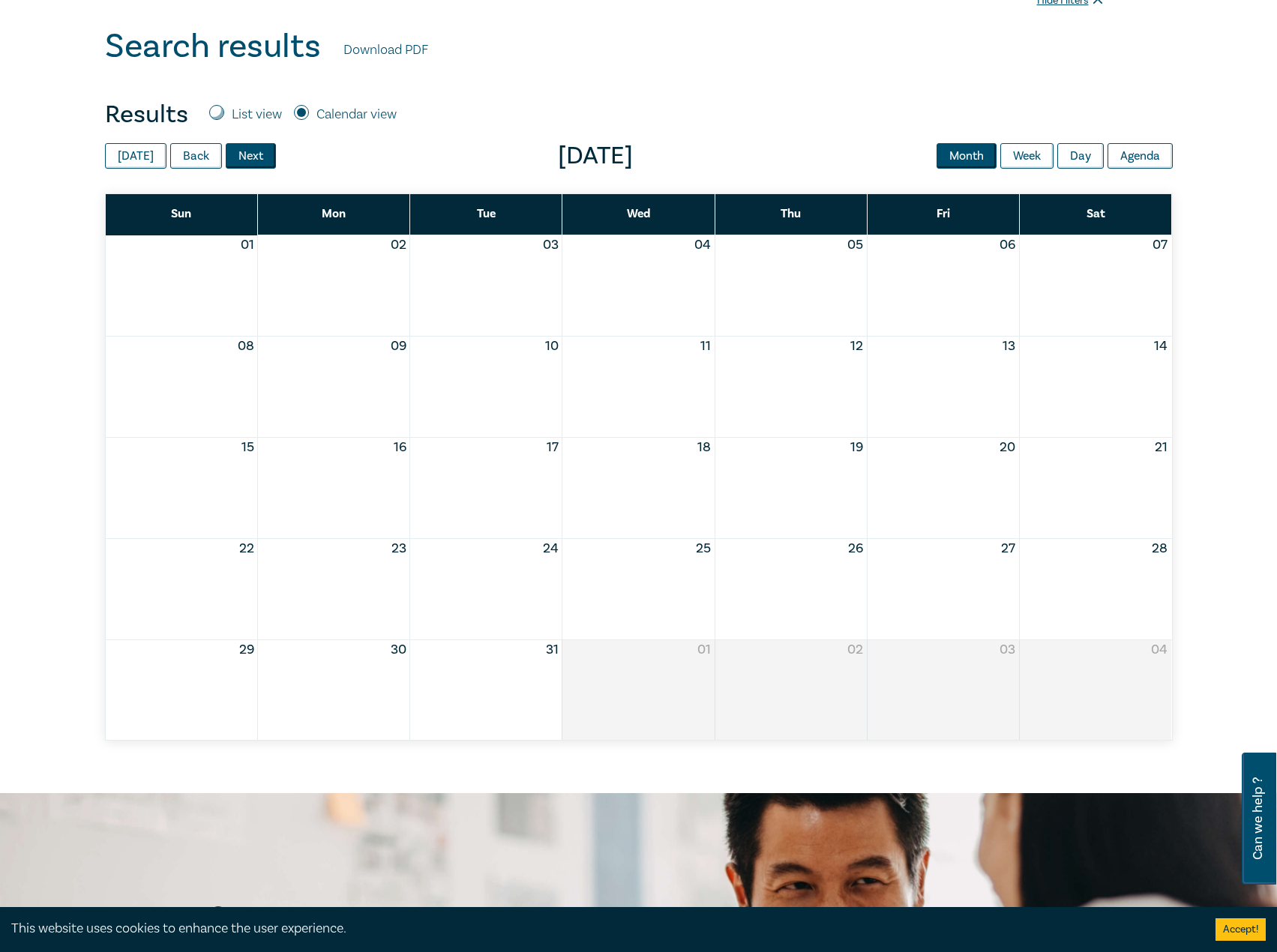
click at [260, 160] on button "Next" at bounding box center [250, 156] width 50 height 26
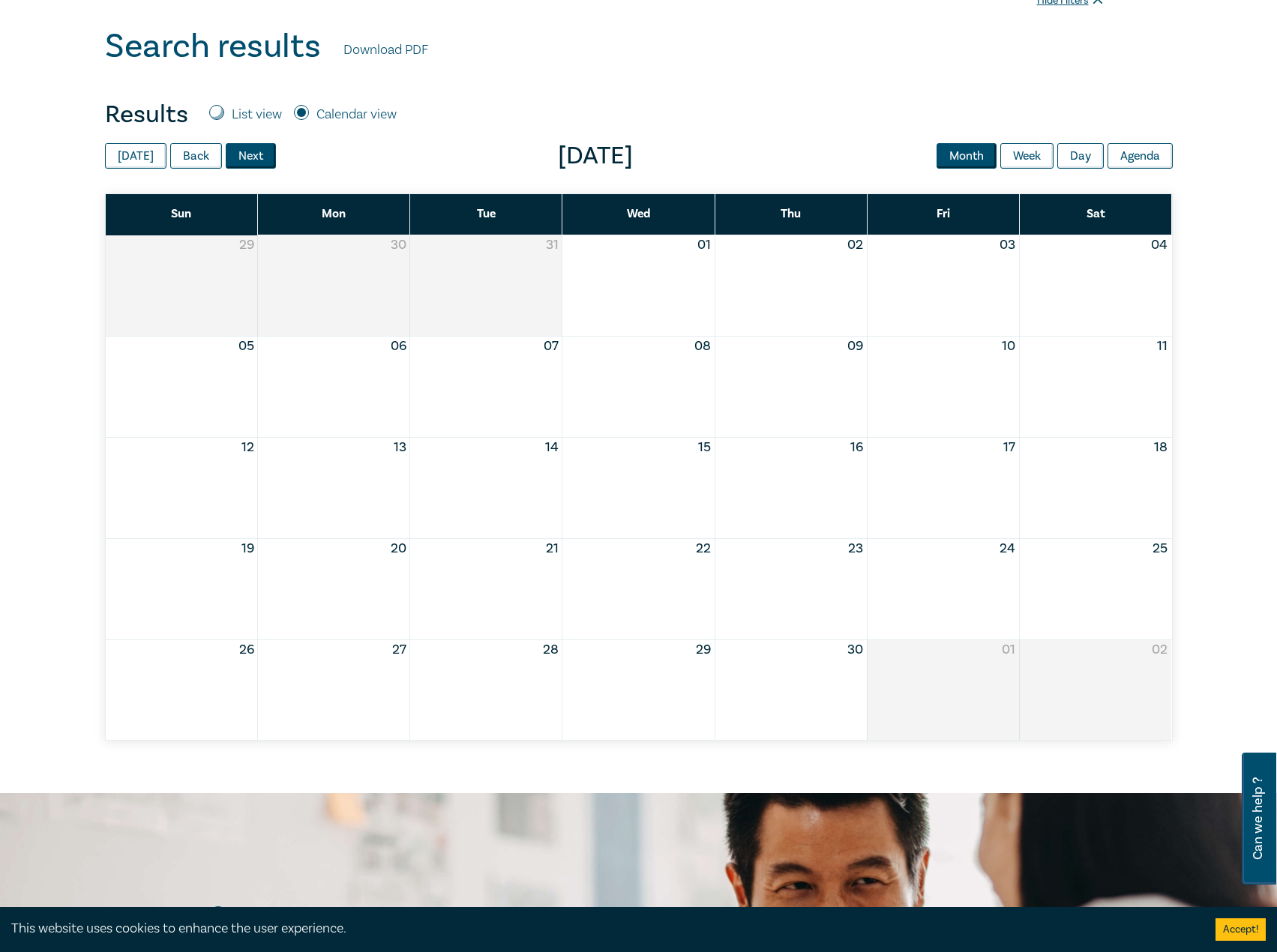
click at [260, 160] on button "Next" at bounding box center [250, 156] width 50 height 26
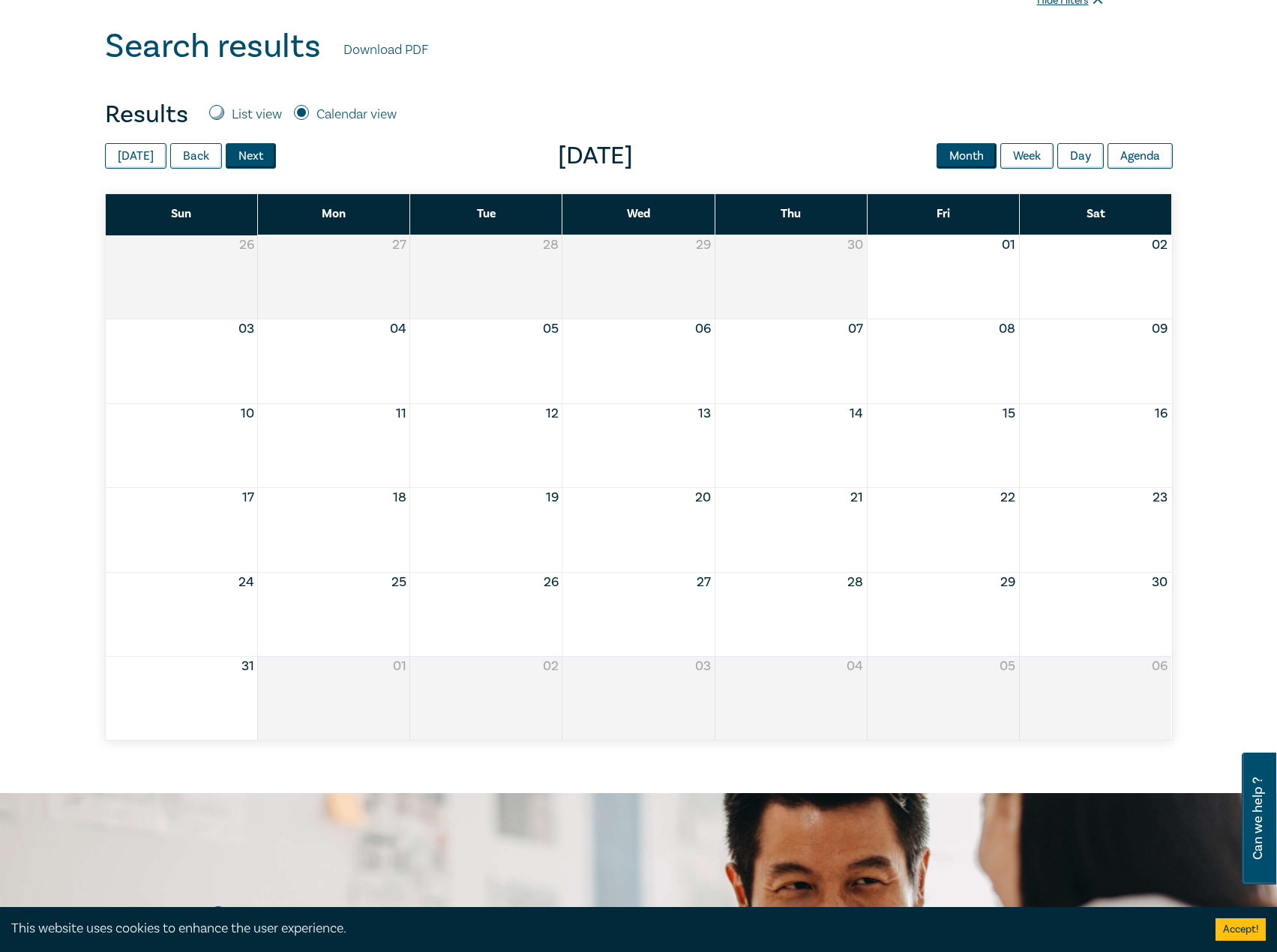
click at [260, 160] on button "Next" at bounding box center [250, 156] width 50 height 26
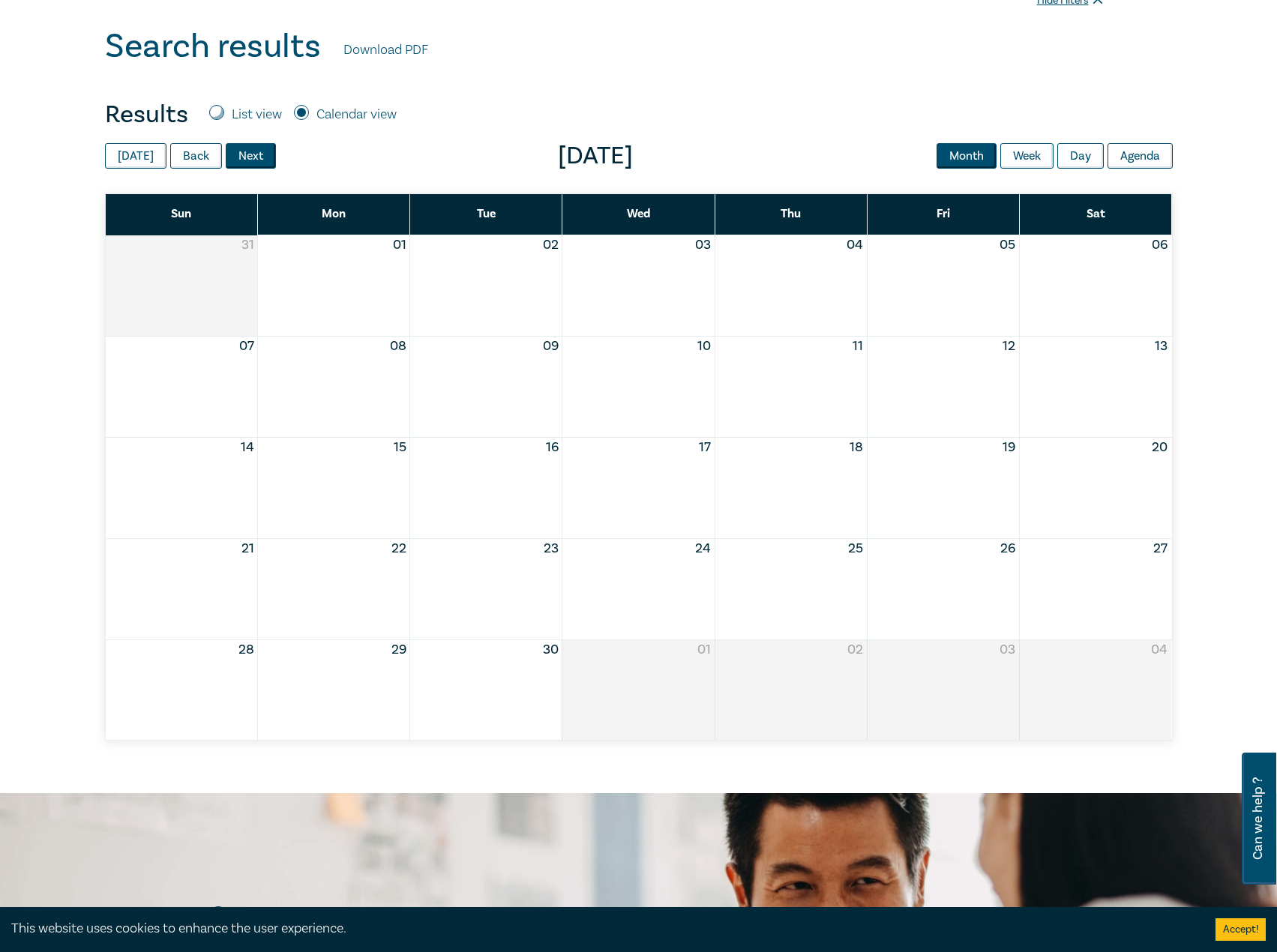
click at [260, 160] on button "Next" at bounding box center [250, 156] width 50 height 26
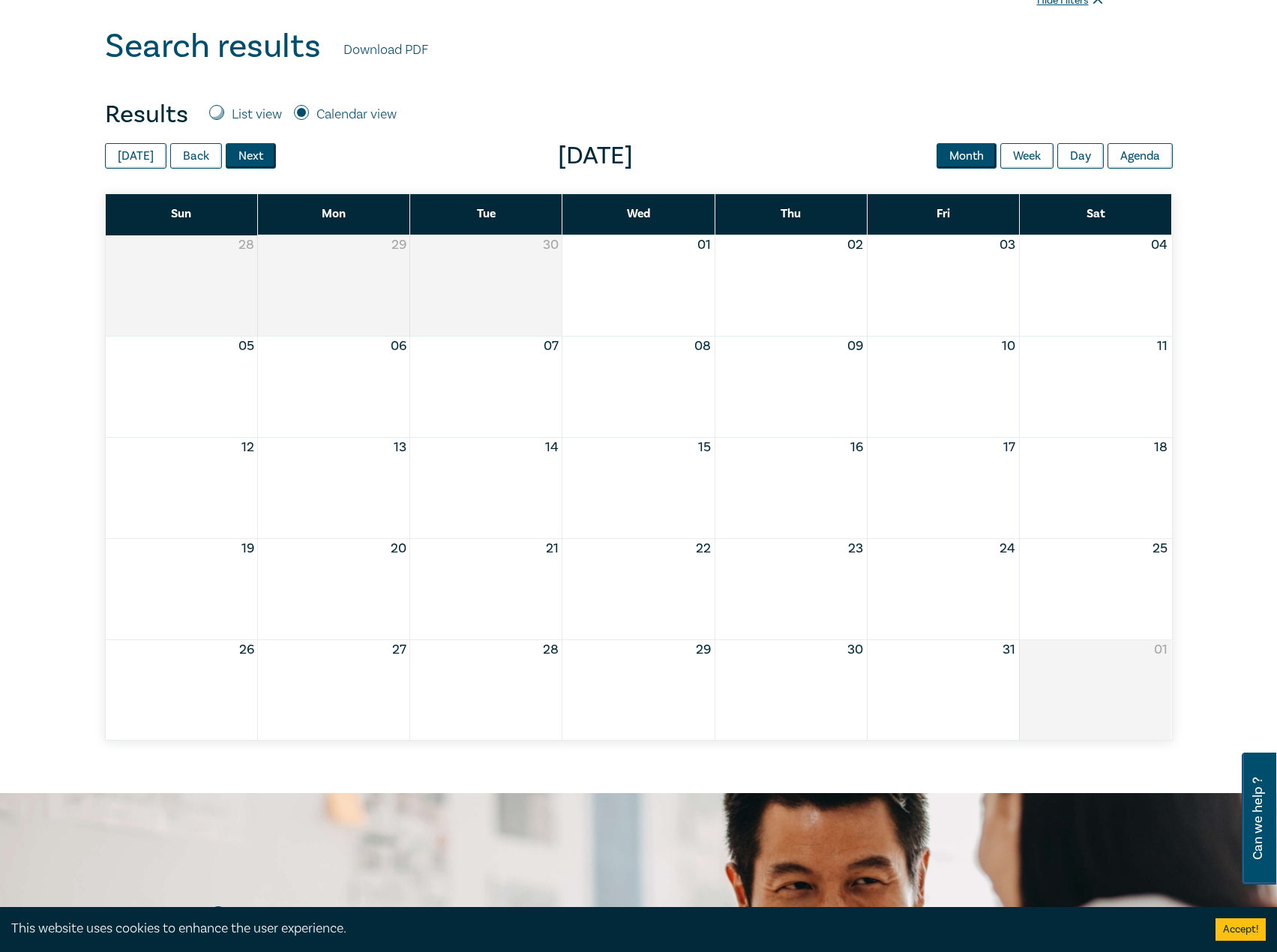
click at [260, 160] on button "Next" at bounding box center [250, 156] width 50 height 26
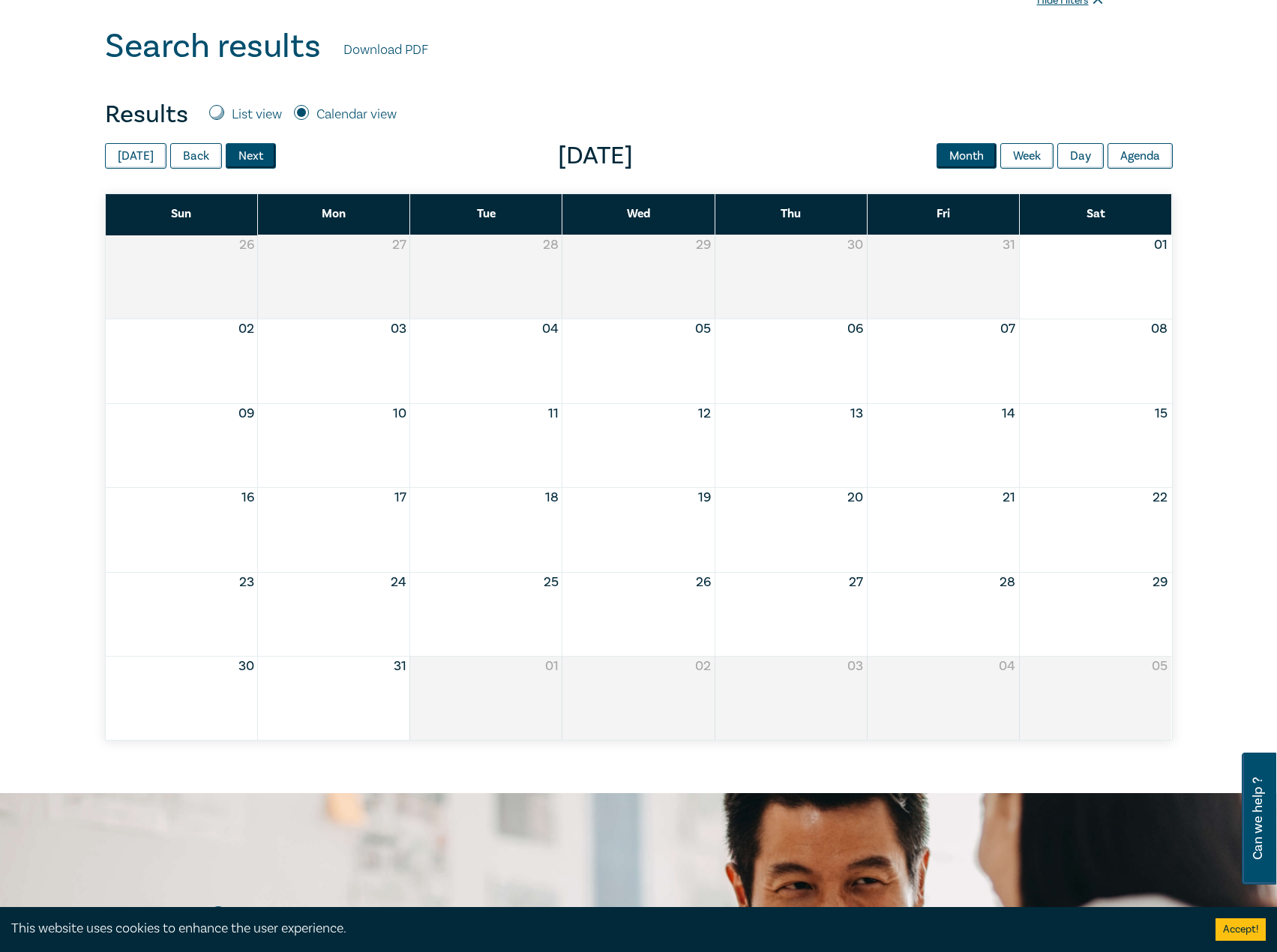
click at [260, 160] on button "Next" at bounding box center [250, 156] width 50 height 26
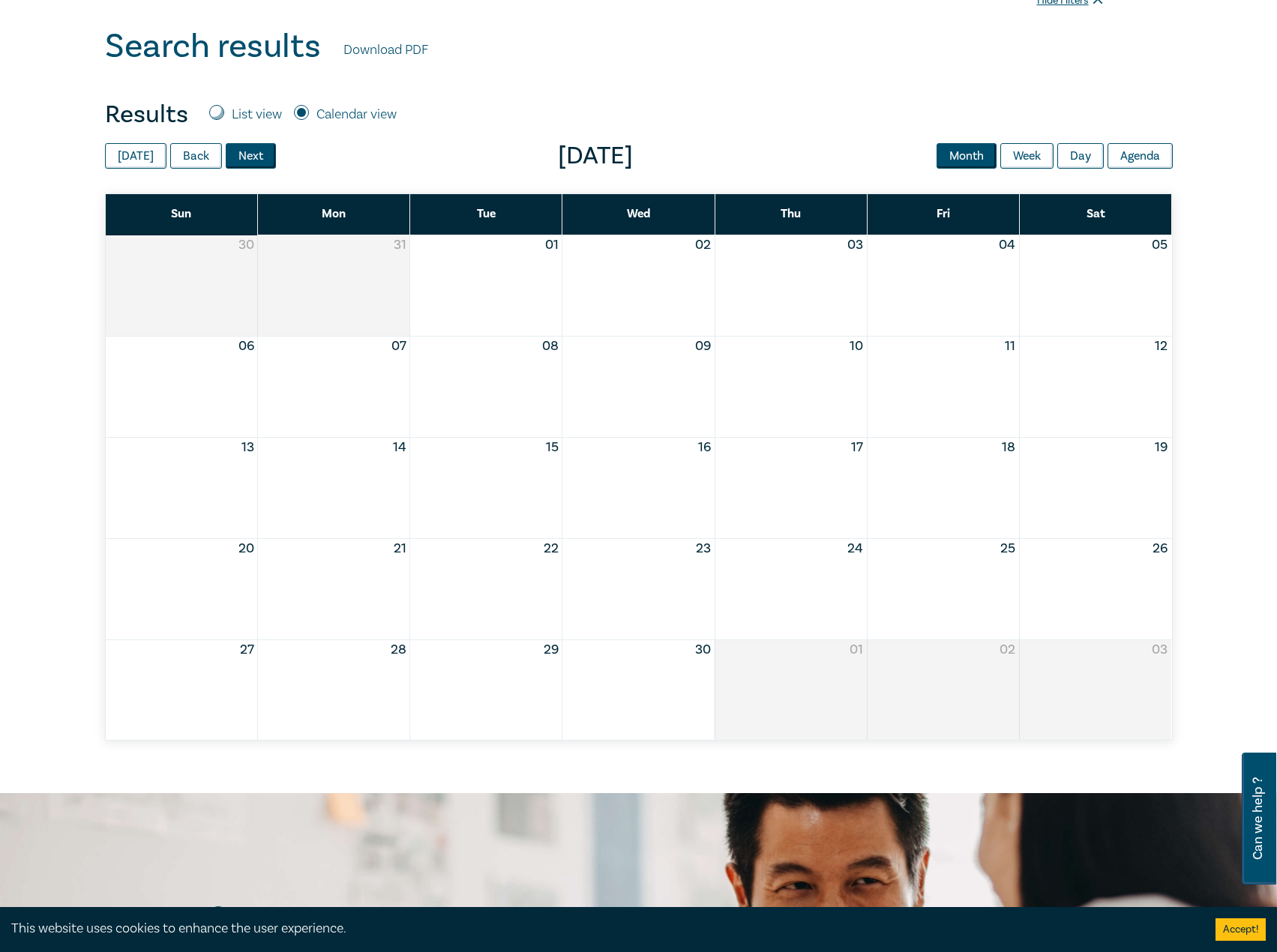
click at [260, 160] on button "Next" at bounding box center [250, 156] width 50 height 26
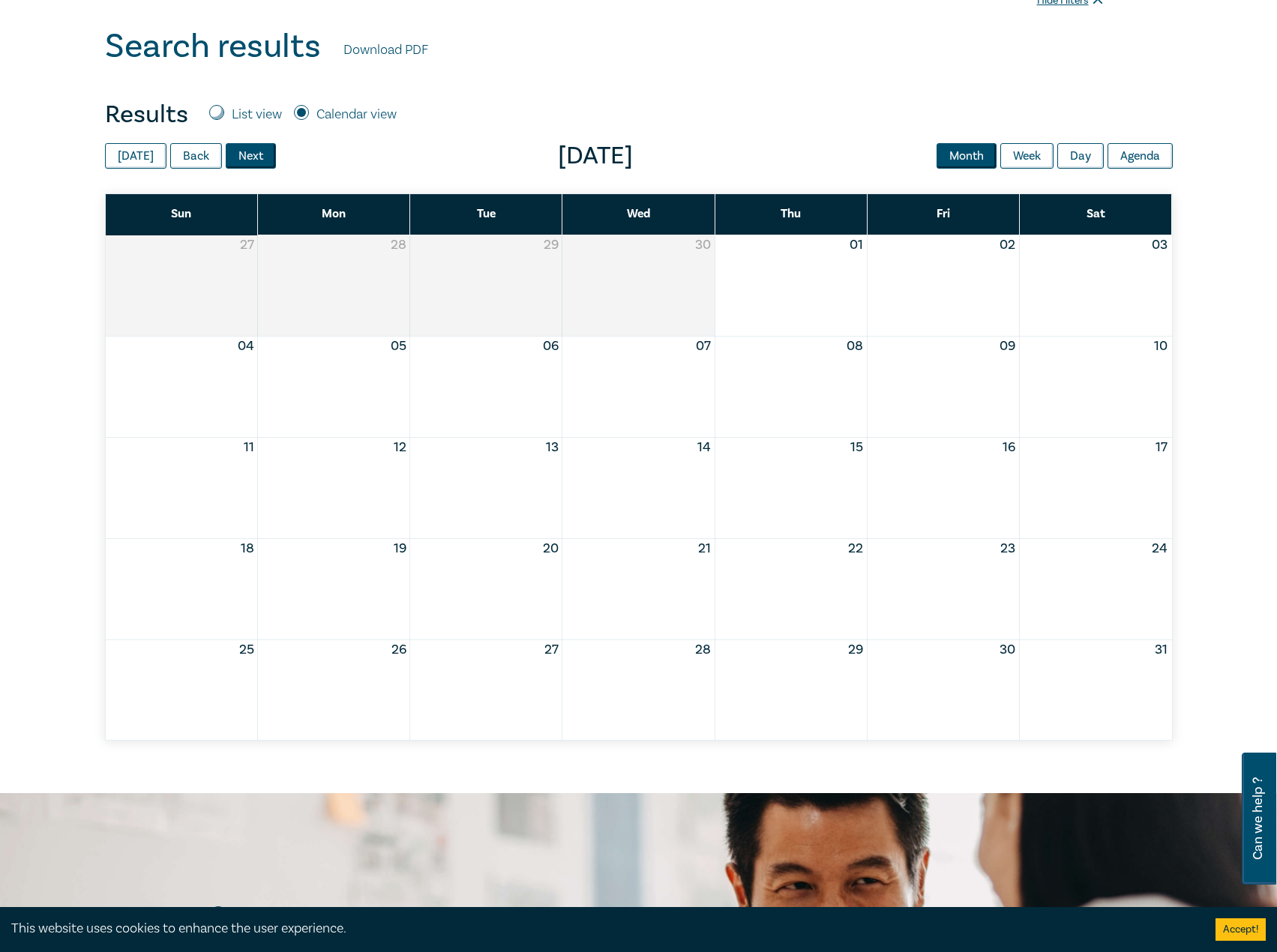
click at [260, 160] on button "Next" at bounding box center [250, 156] width 50 height 26
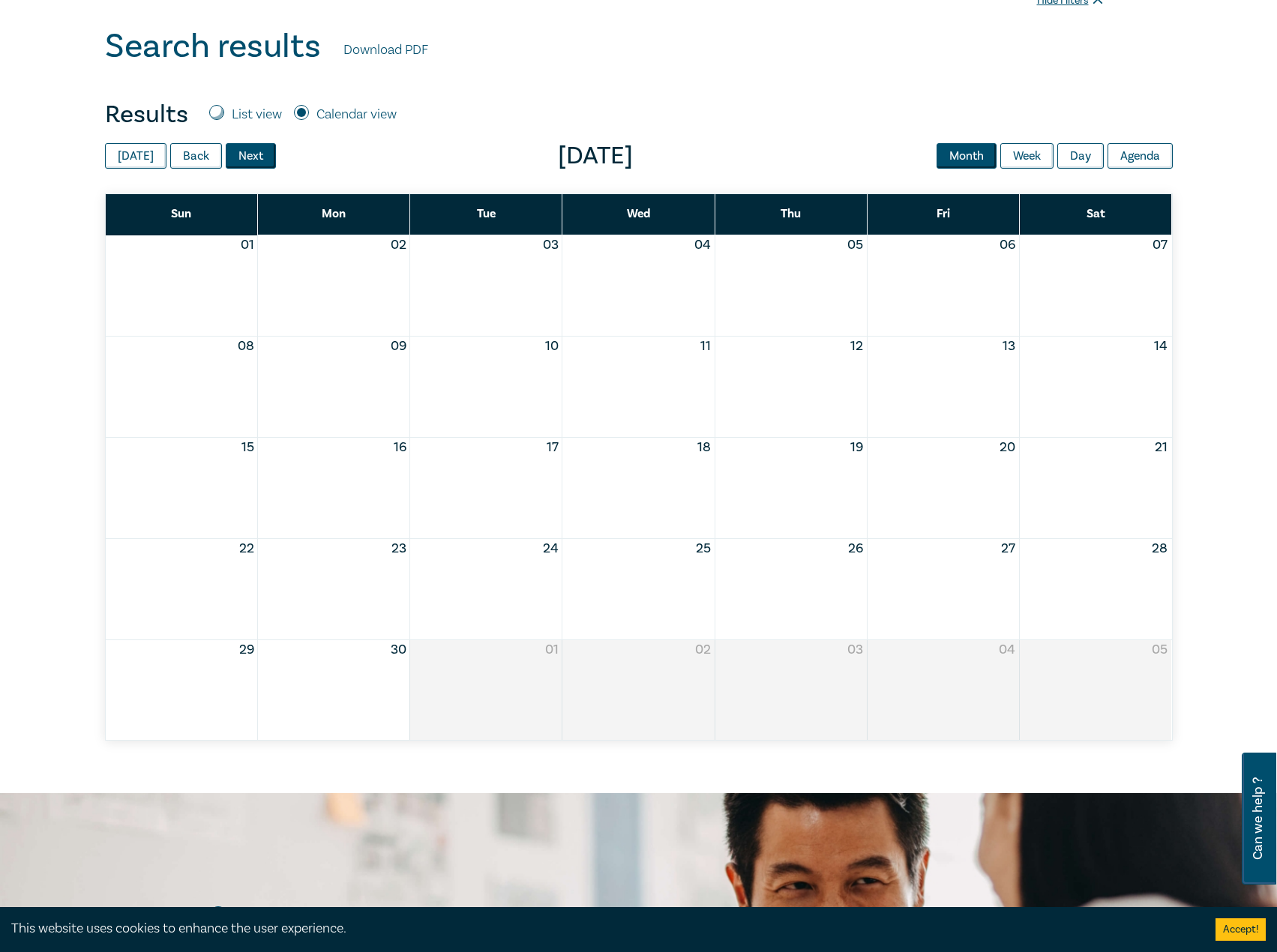
click at [260, 160] on button "Next" at bounding box center [250, 156] width 50 height 26
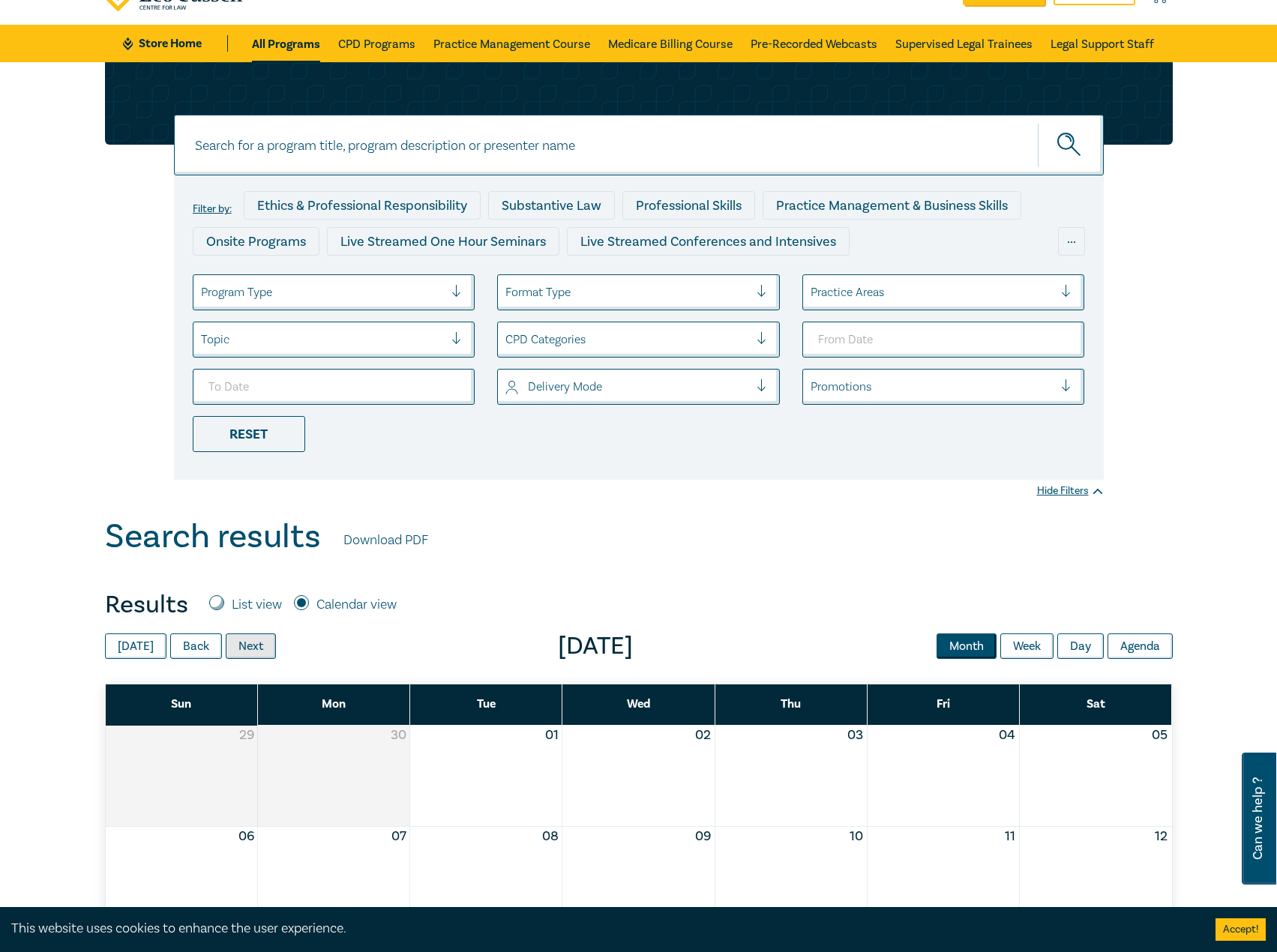
scroll to position [0, 0]
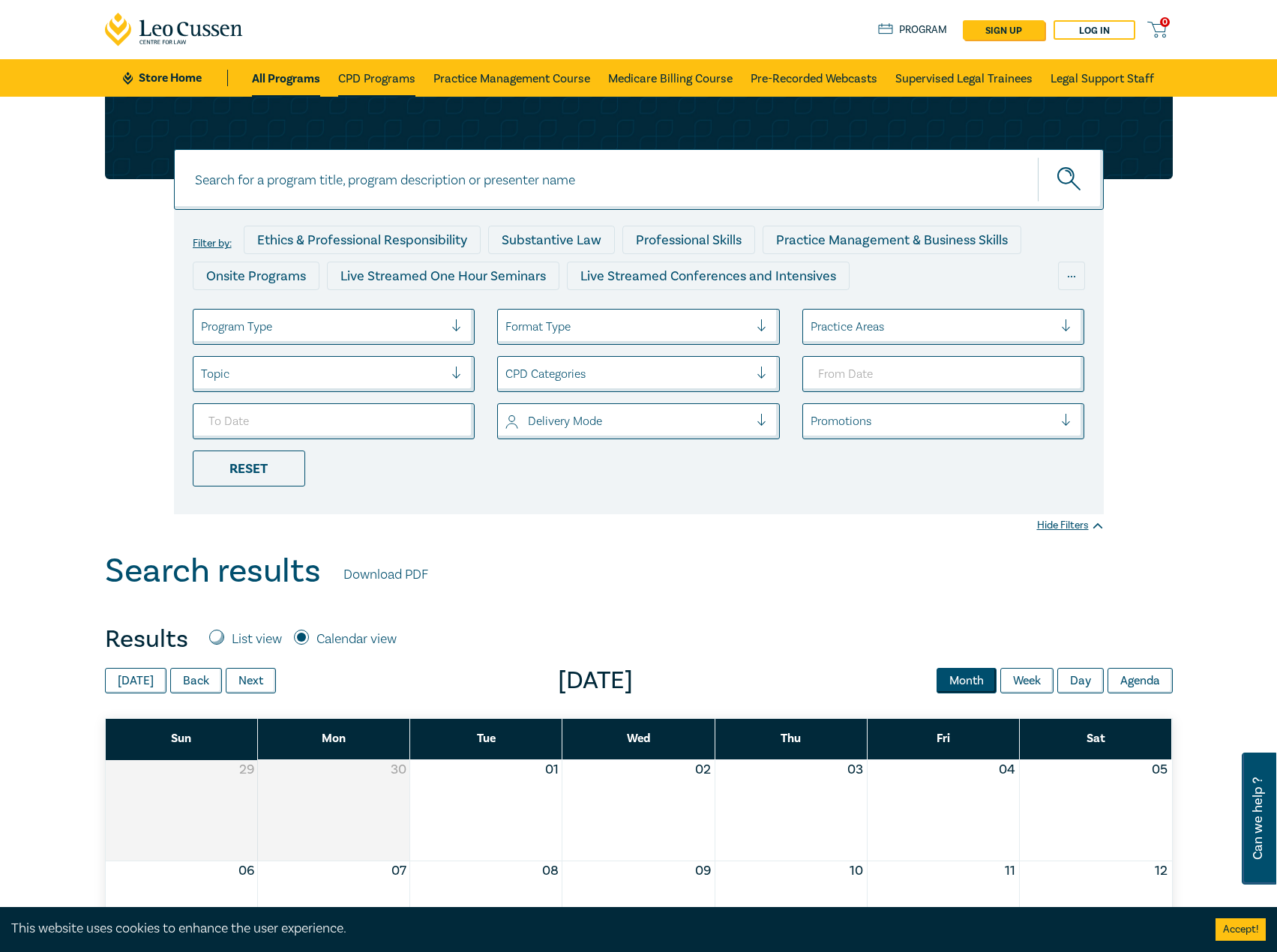
click at [337, 80] on li "CPD Programs" at bounding box center [376, 78] width 95 height 38
click at [351, 72] on link "CPD Programs" at bounding box center [376, 78] width 77 height 38
